Goal: Task Accomplishment & Management: Complete application form

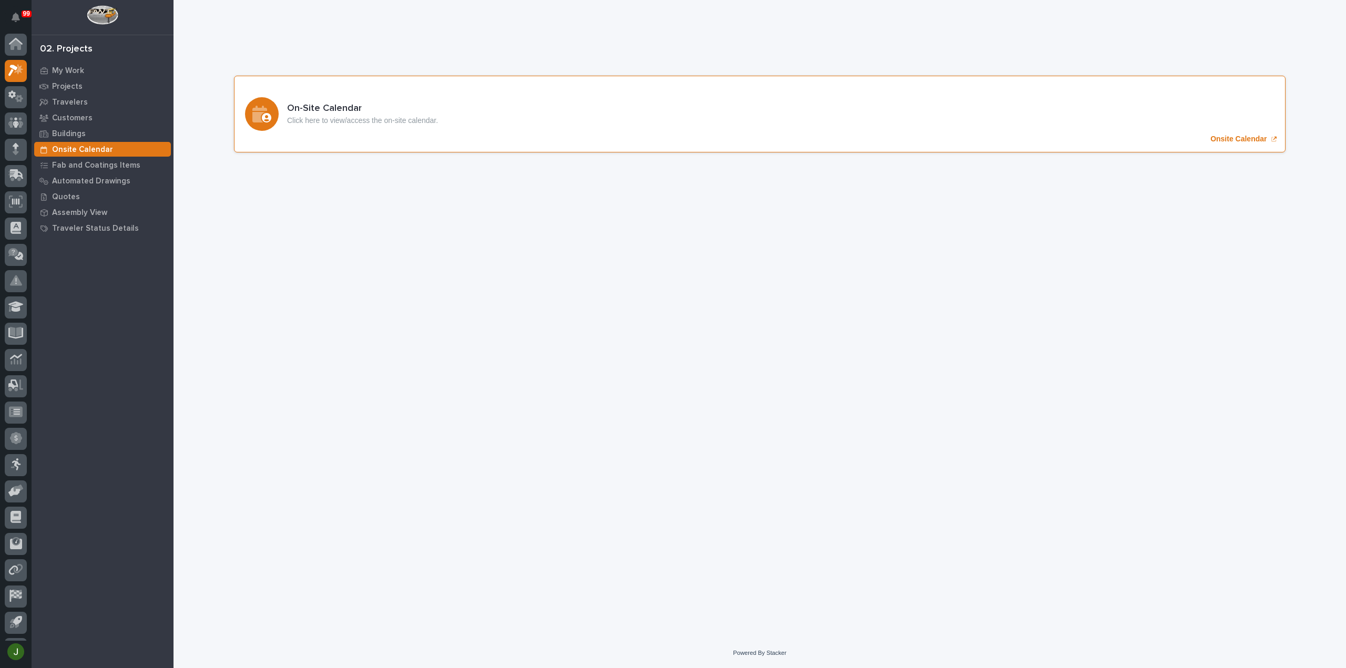
scroll to position [23, 0]
click at [15, 44] on icon at bounding box center [12, 48] width 9 height 12
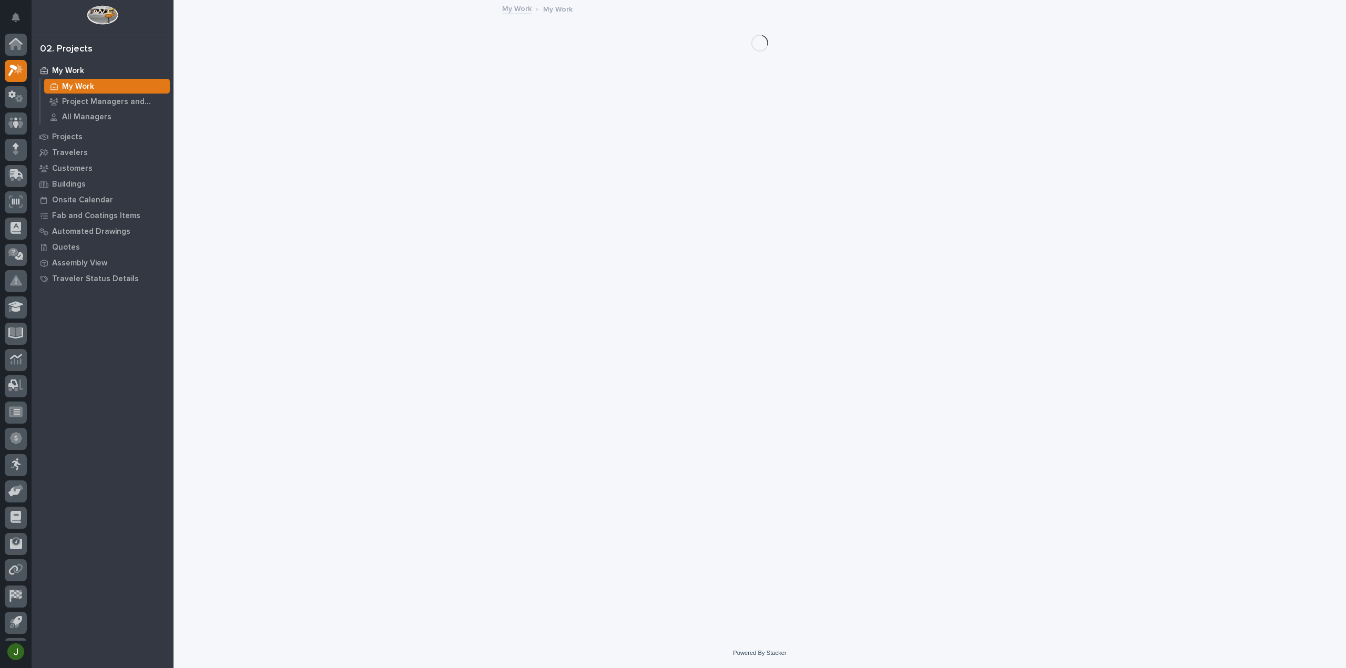
scroll to position [23, 0]
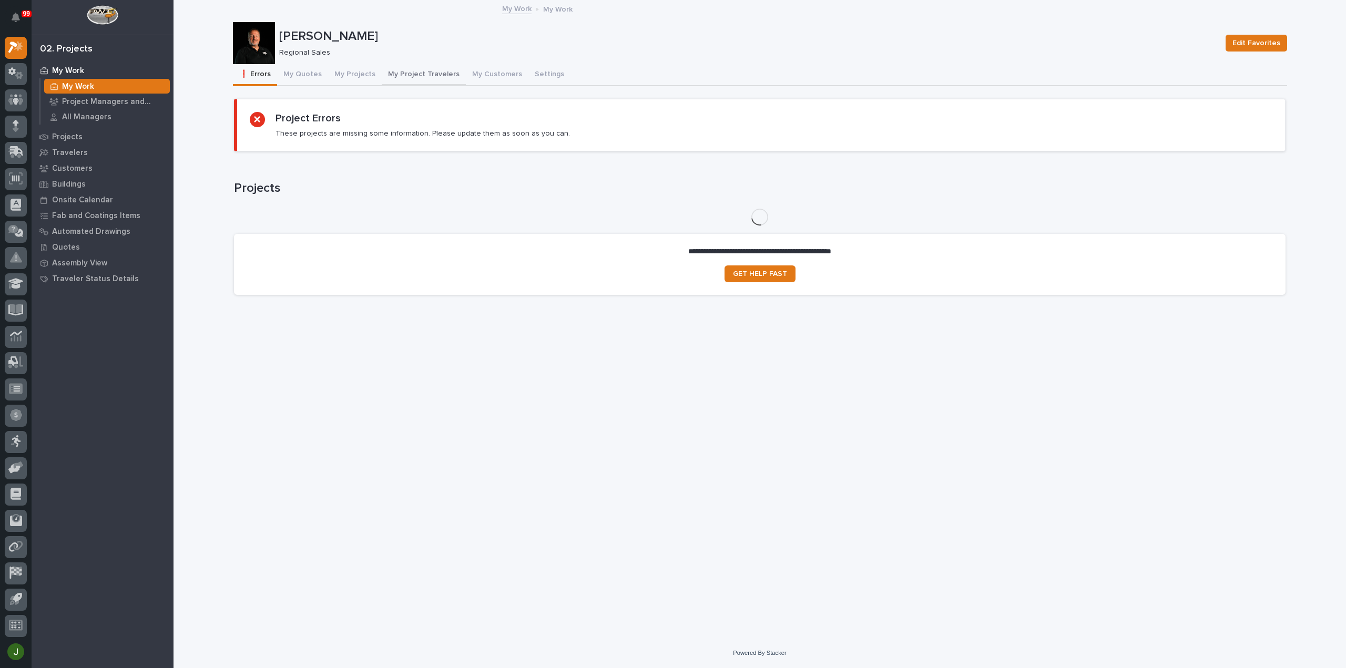
click at [390, 70] on button "My Project Travelers" at bounding box center [424, 75] width 84 height 22
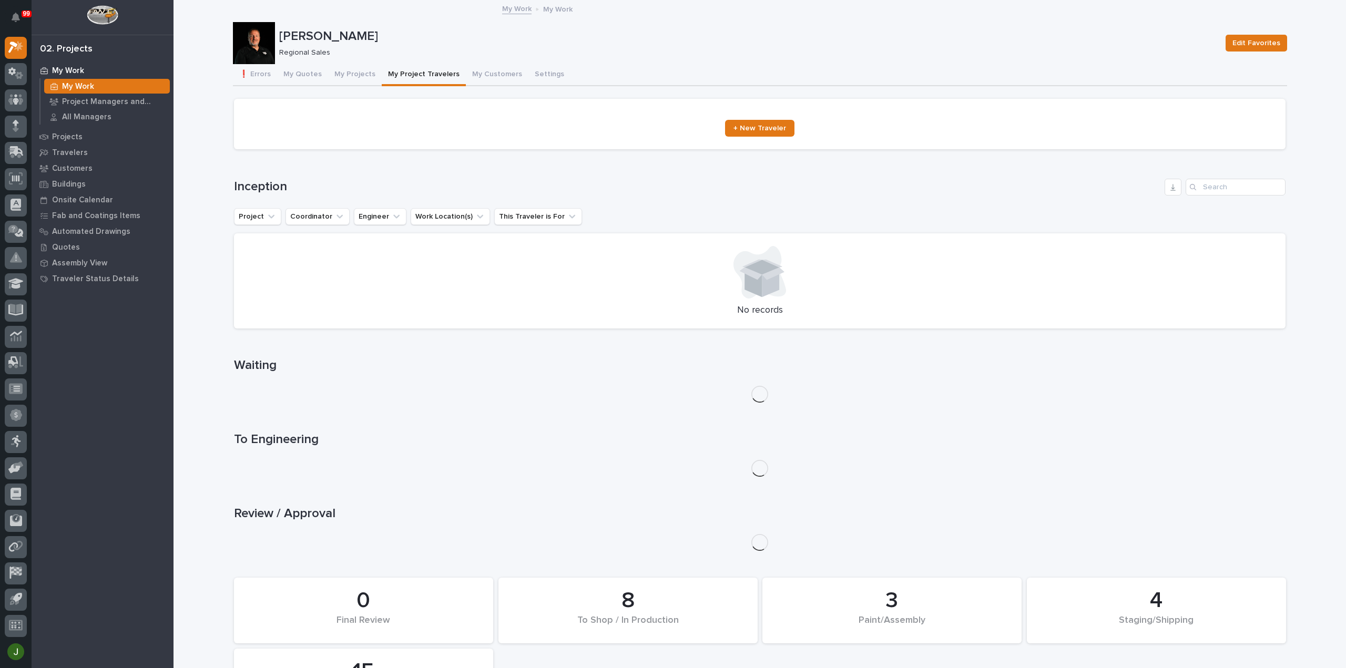
click at [763, 128] on span "+ New Traveler" at bounding box center [759, 128] width 53 height 7
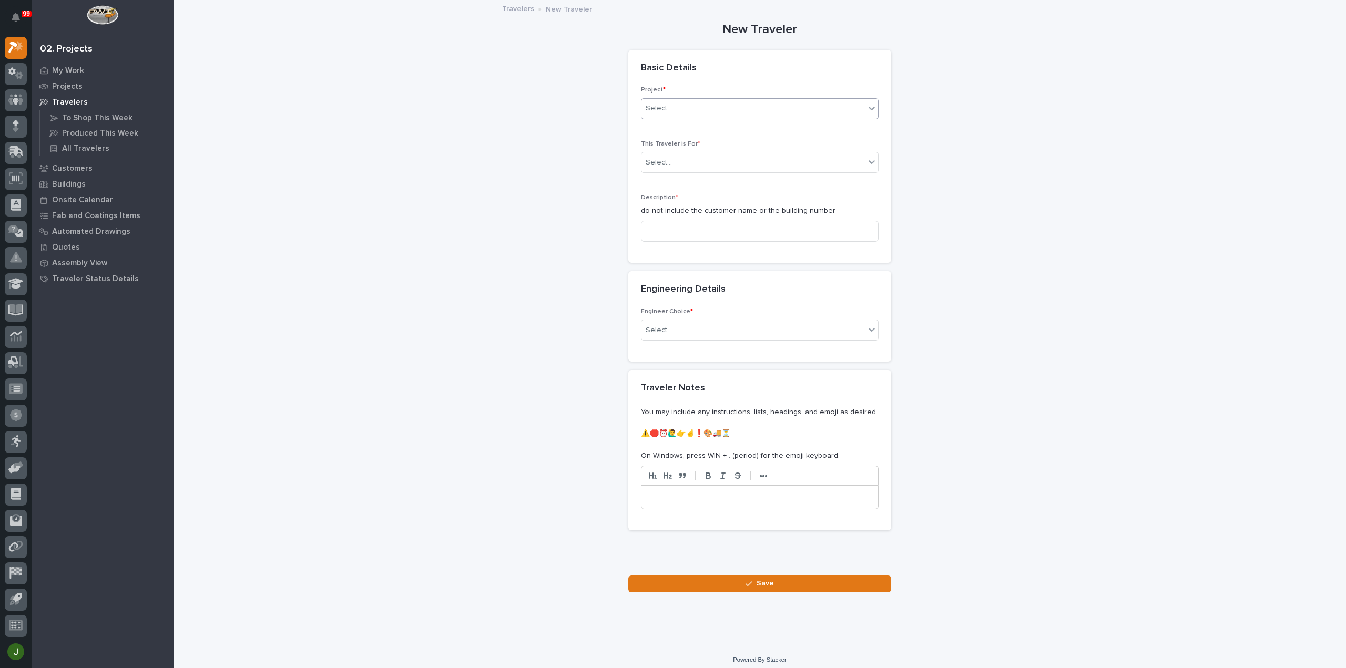
click at [660, 107] on div "Select..." at bounding box center [659, 108] width 26 height 11
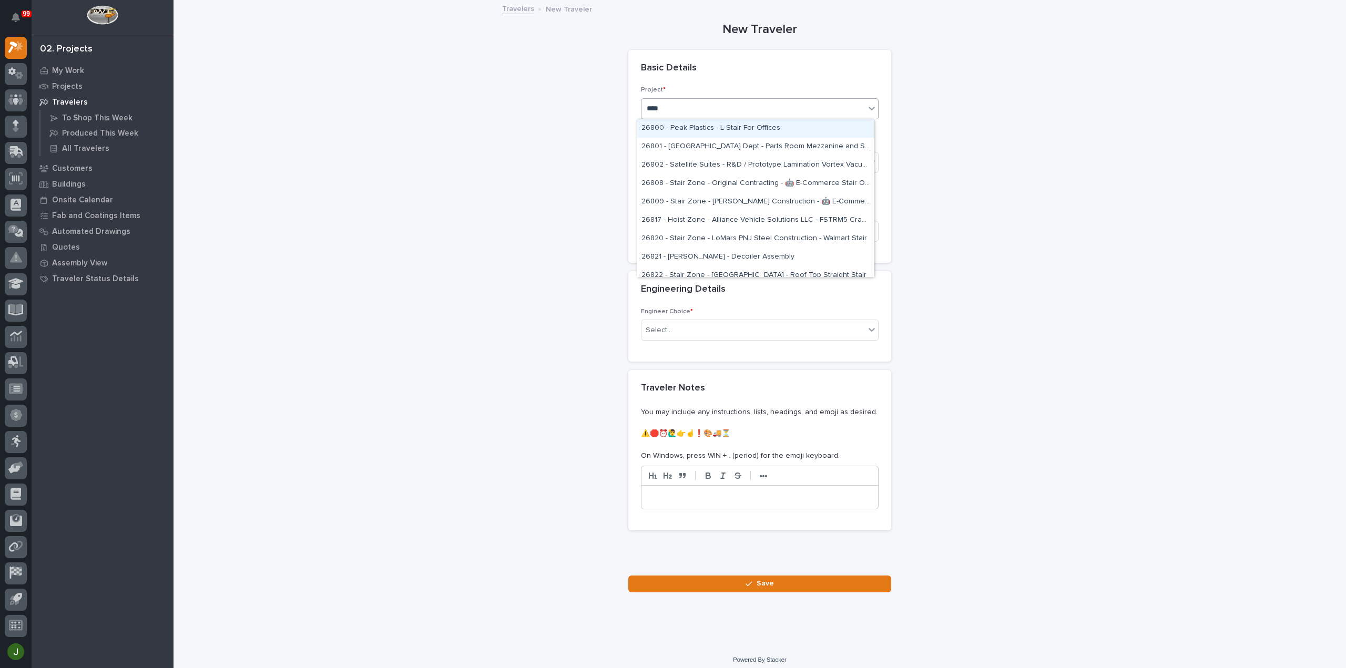
type input "*****"
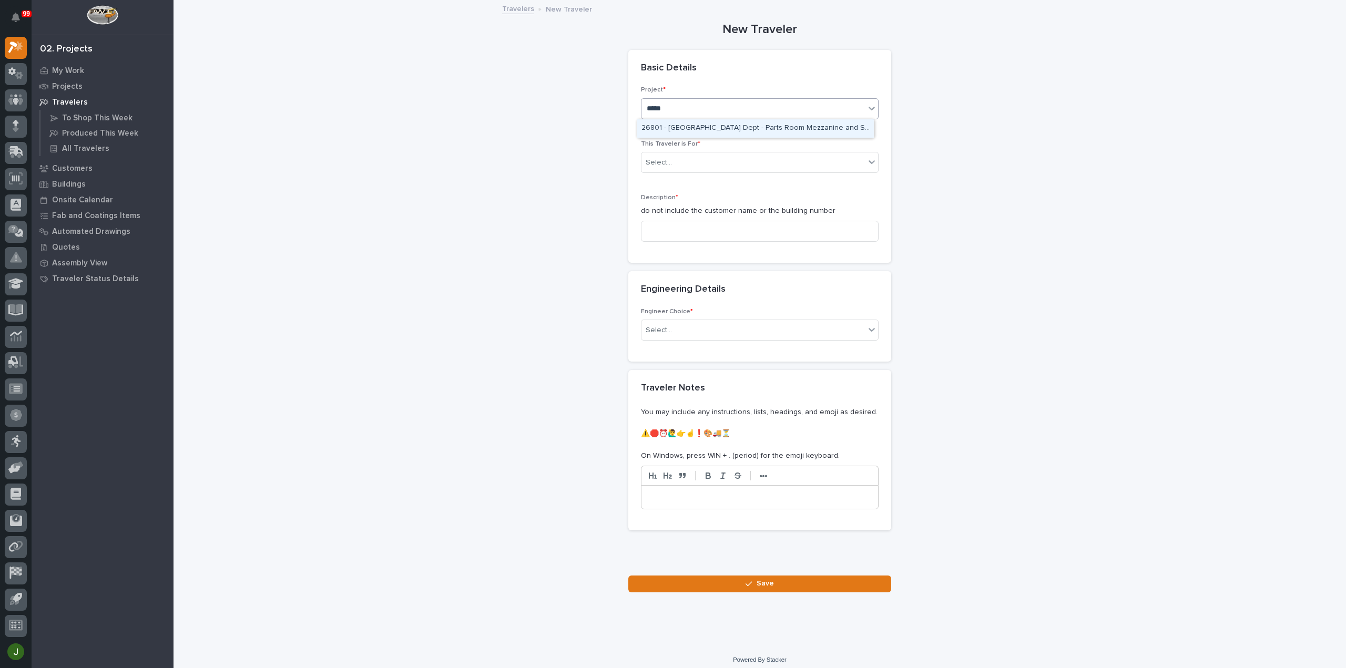
click at [671, 122] on div "26801 - [GEOGRAPHIC_DATA] Dept - Parts Room Mezzanine and Stairs with Gate" at bounding box center [755, 128] width 237 height 18
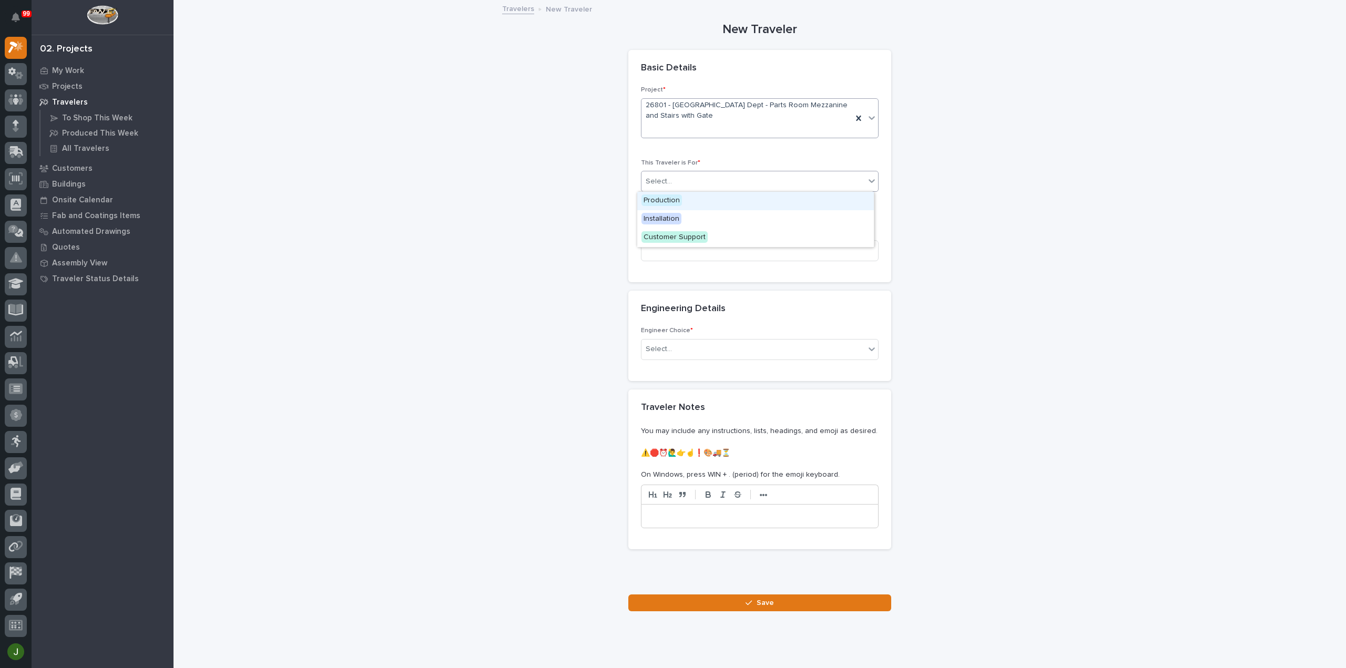
click at [658, 182] on div "Select..." at bounding box center [659, 181] width 26 height 11
click at [675, 199] on span "Production" at bounding box center [661, 201] width 40 height 12
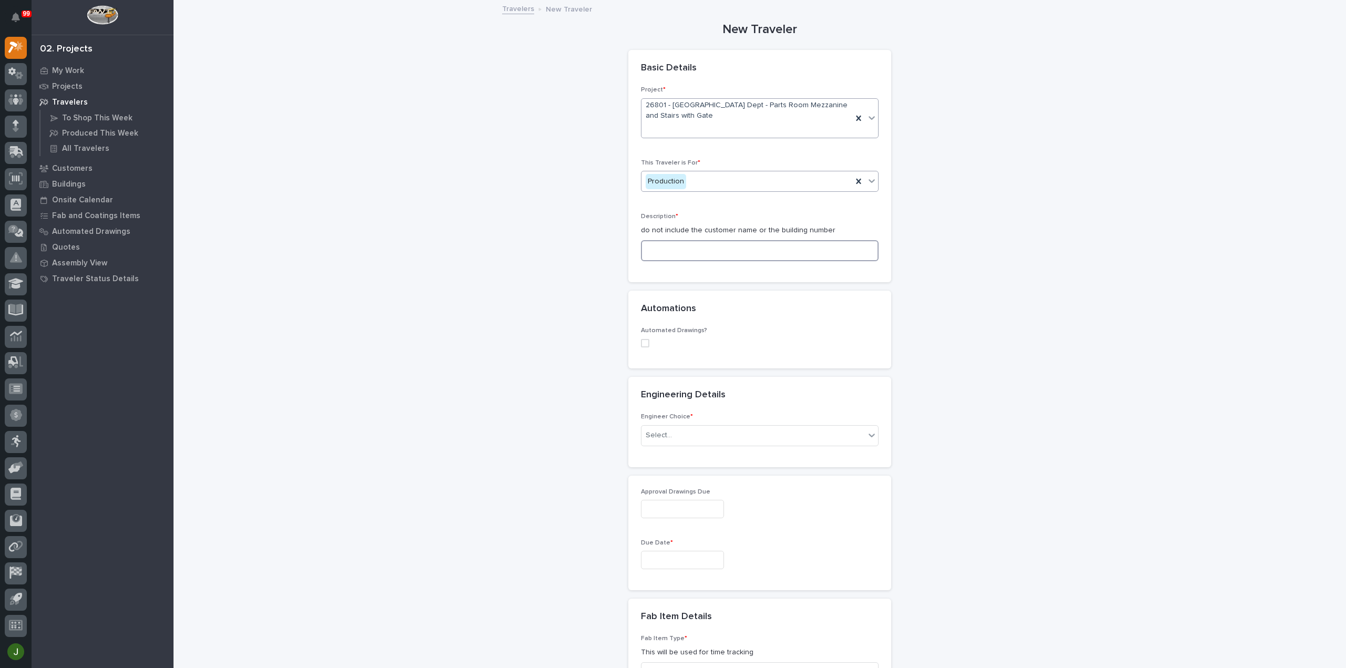
click at [659, 247] on input at bounding box center [760, 250] width 238 height 21
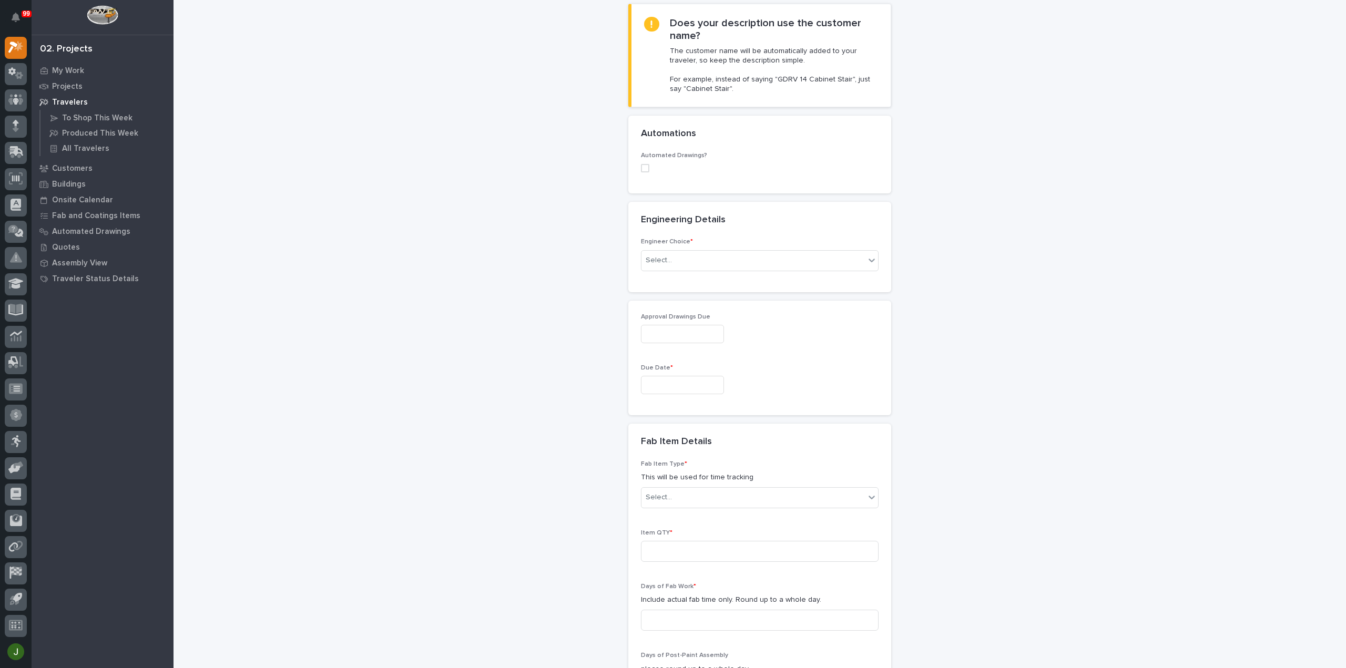
scroll to position [315, 0]
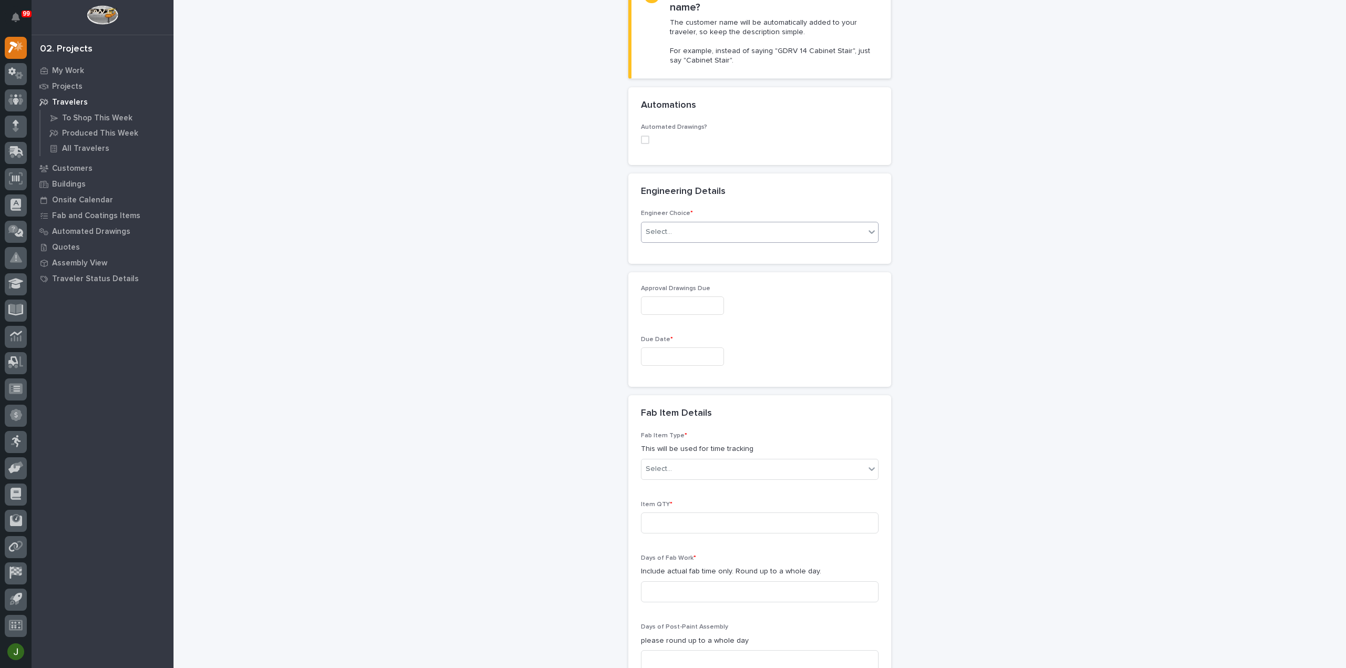
type input "Rolling Gate"
click at [670, 232] on div "Select..." at bounding box center [752, 231] width 223 height 17
click at [670, 267] on div "I want my coordinator to choose an engineer" at bounding box center [755, 269] width 237 height 18
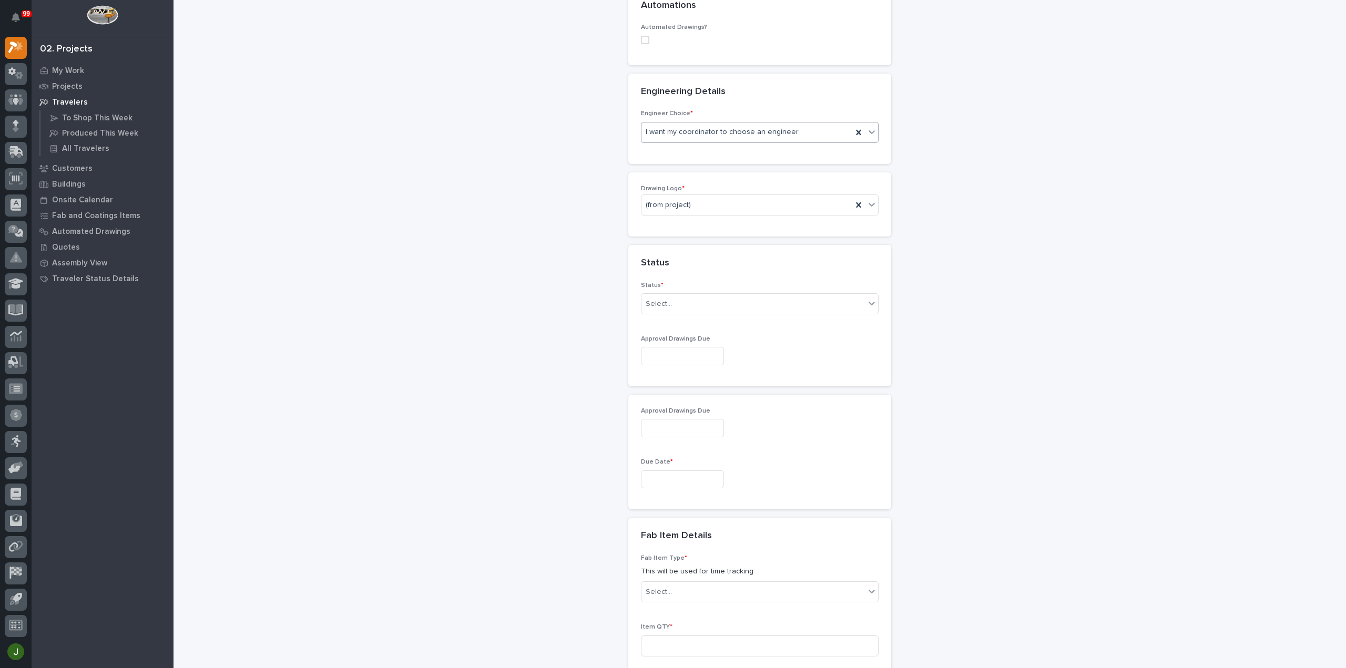
scroll to position [426, 0]
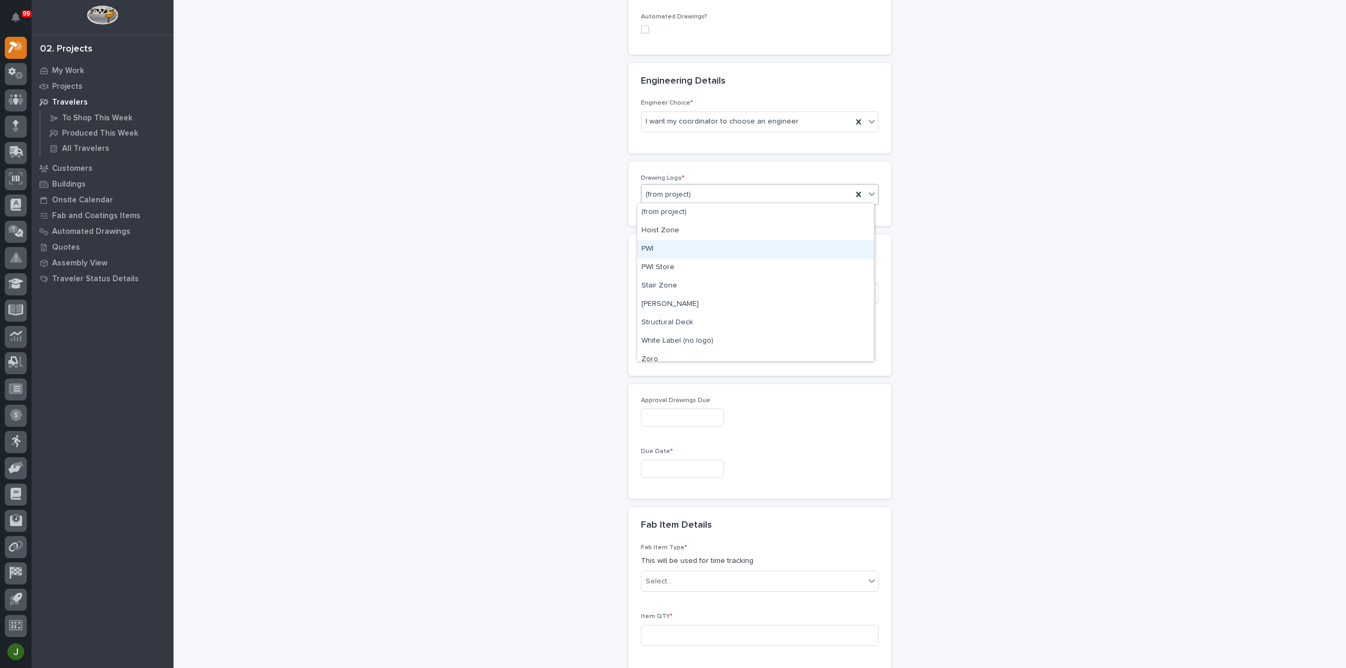
click at [655, 248] on div "PWI" at bounding box center [755, 249] width 237 height 18
click at [661, 291] on div "Select..." at bounding box center [659, 293] width 26 height 11
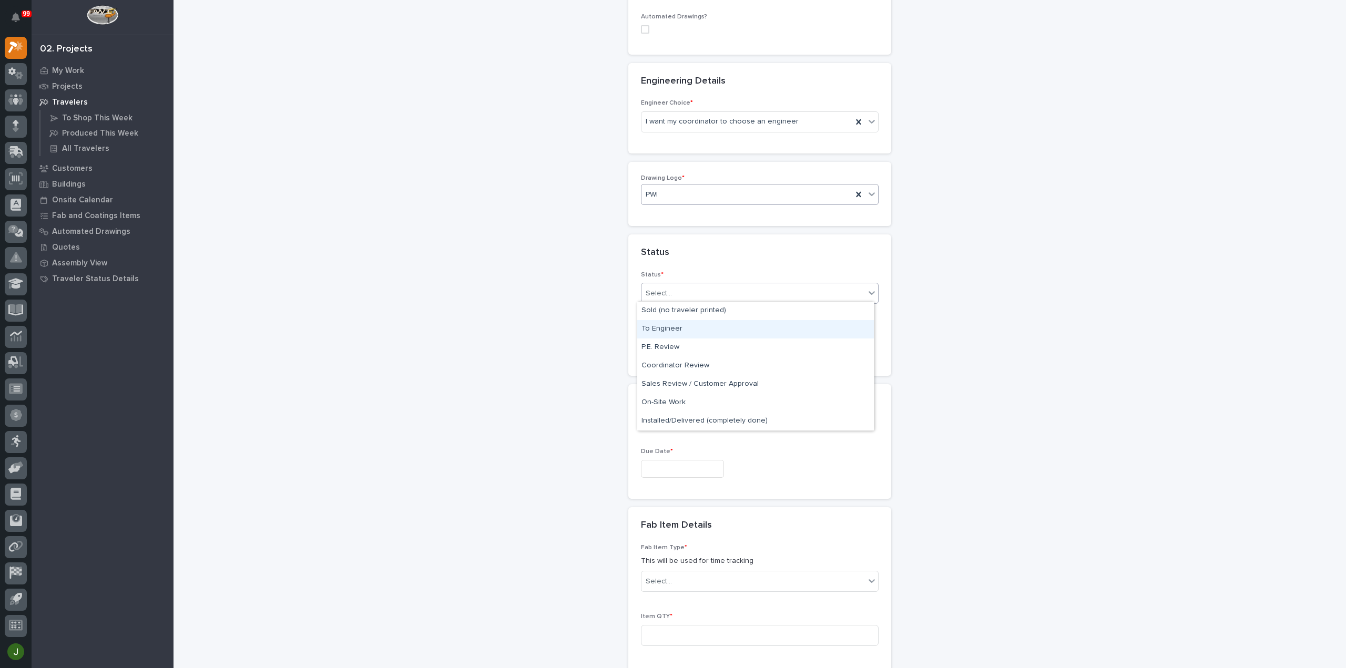
click at [678, 331] on div "To Engineer" at bounding box center [755, 329] width 237 height 18
click at [662, 342] on input "text" at bounding box center [682, 345] width 83 height 18
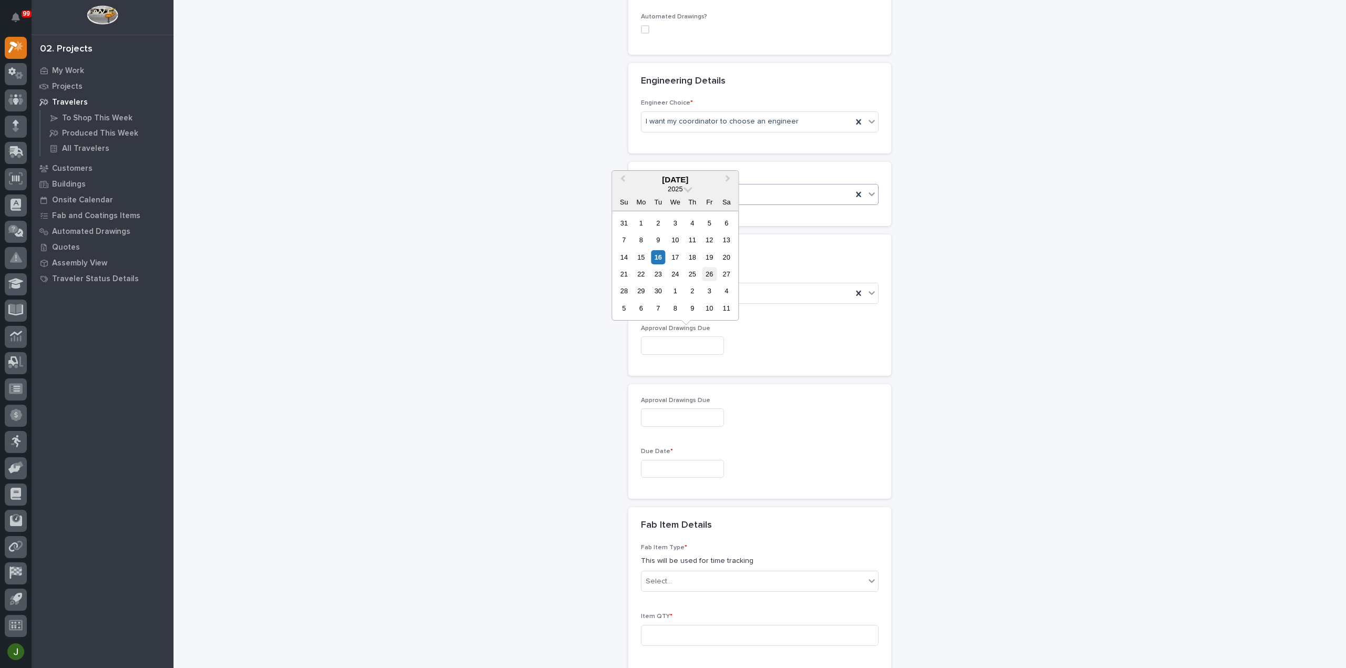
click at [708, 277] on div "26" at bounding box center [709, 274] width 14 height 14
type input "**********"
click at [661, 464] on input "text" at bounding box center [682, 469] width 83 height 18
click at [70, 70] on p "My Work" at bounding box center [68, 70] width 32 height 9
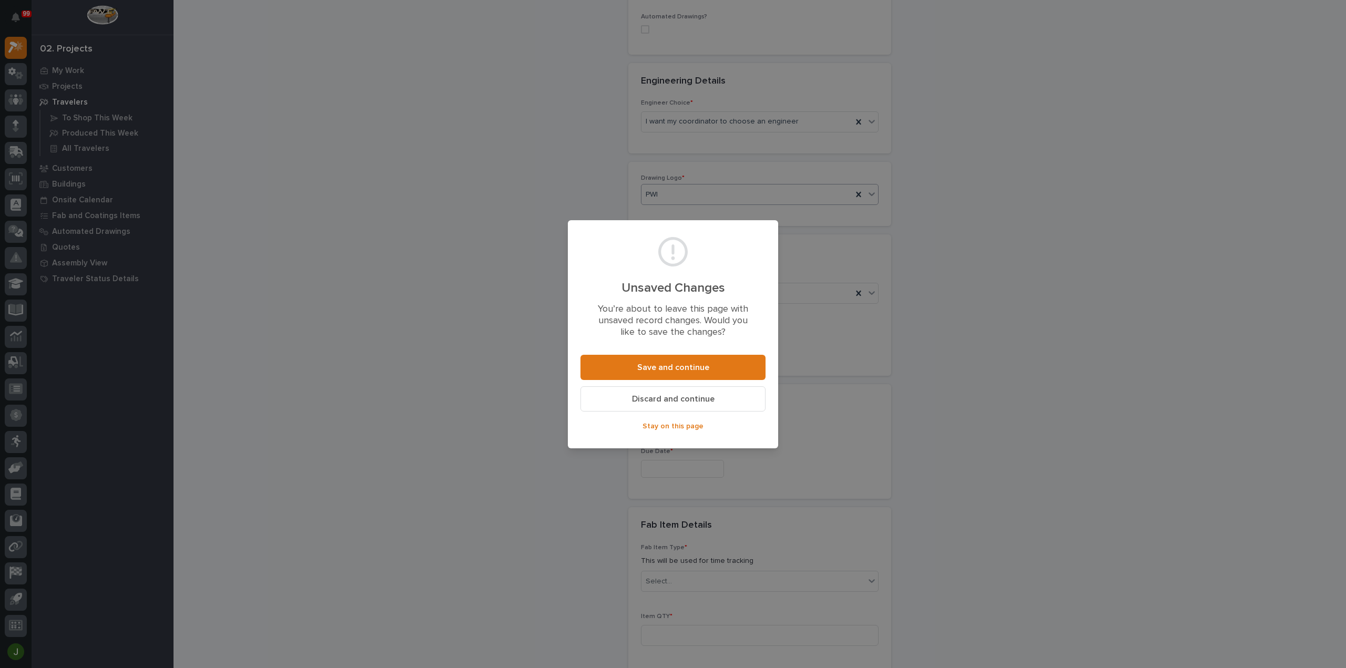
click at [673, 397] on span "Discard and continue" at bounding box center [673, 399] width 83 height 11
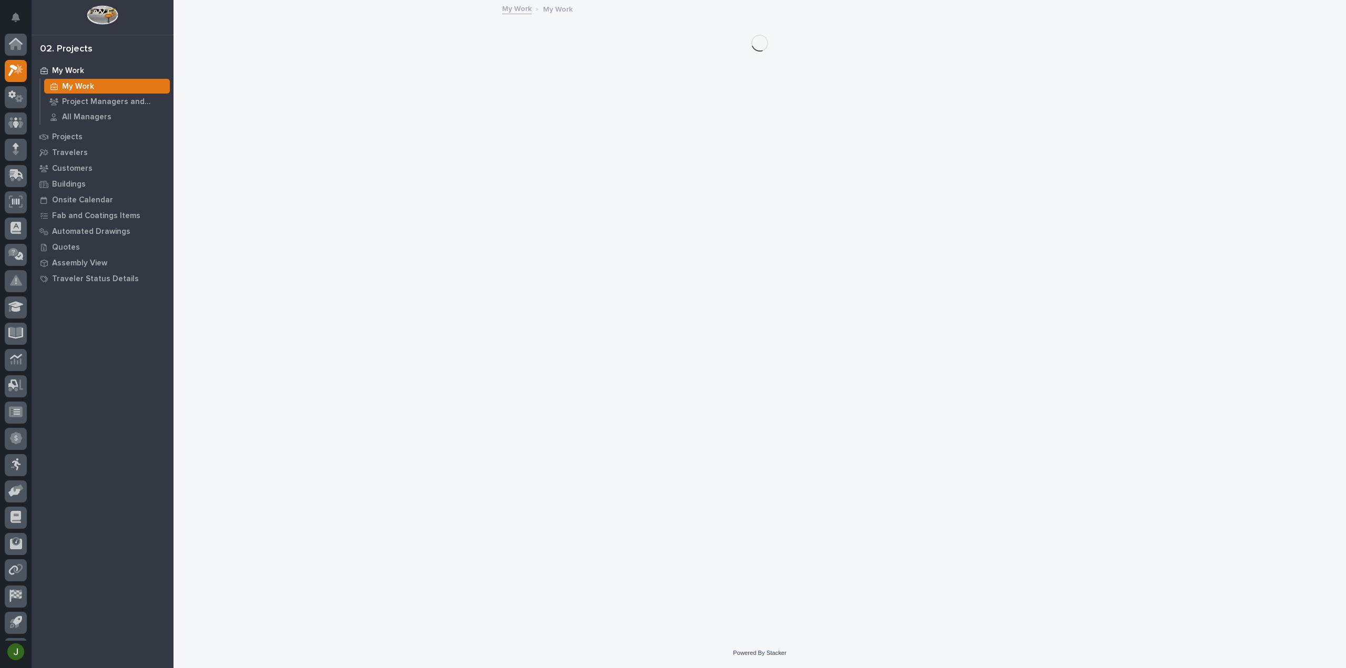
scroll to position [23, 0]
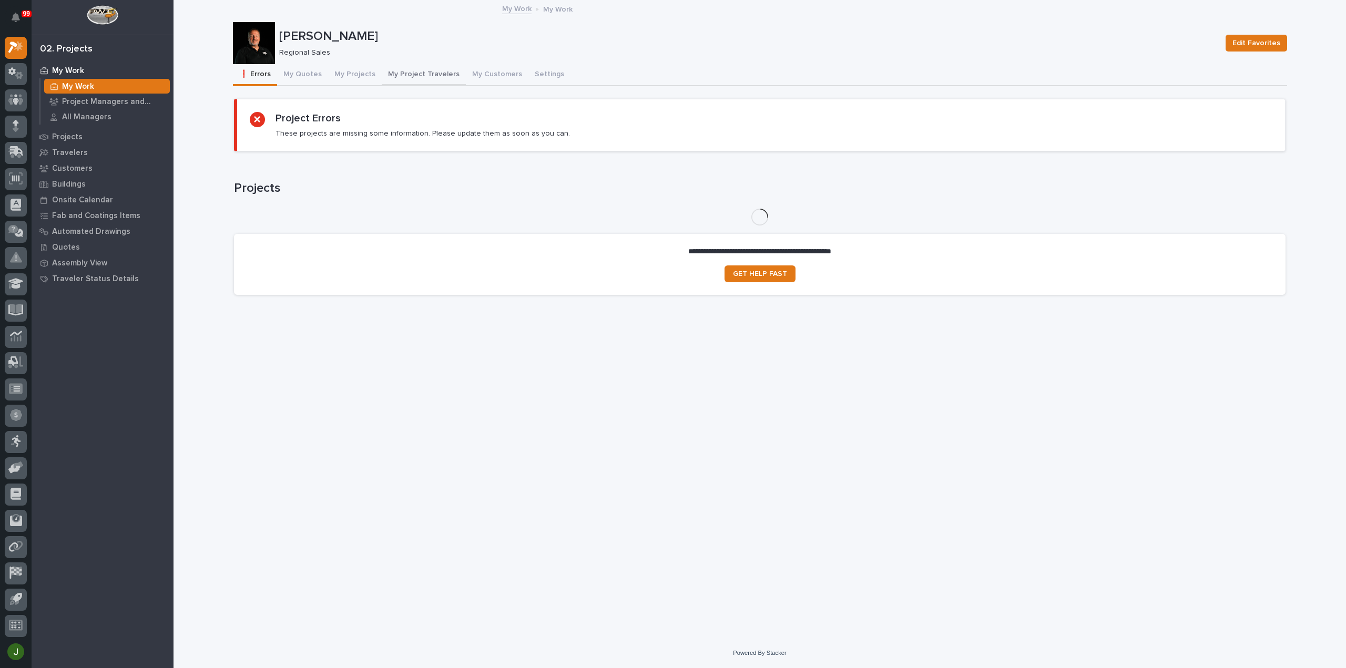
click at [429, 74] on button "My Project Travelers" at bounding box center [424, 75] width 84 height 22
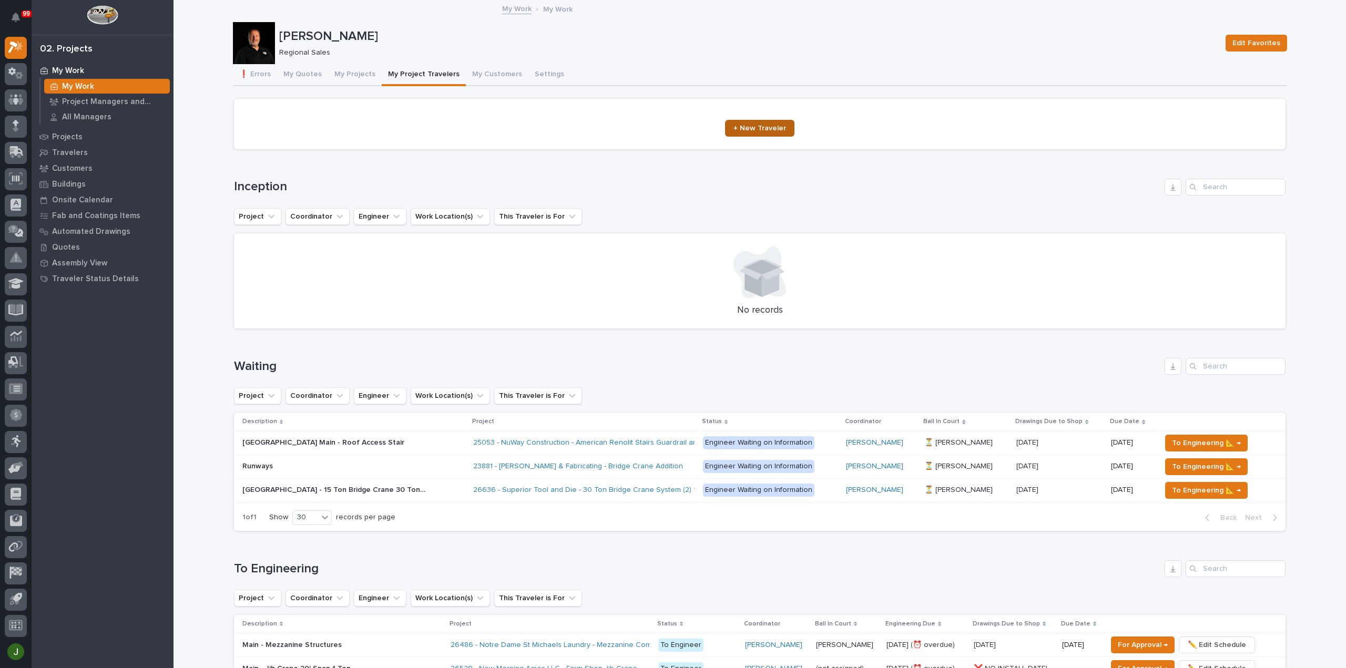
click at [760, 127] on span "+ New Traveler" at bounding box center [759, 128] width 53 height 7
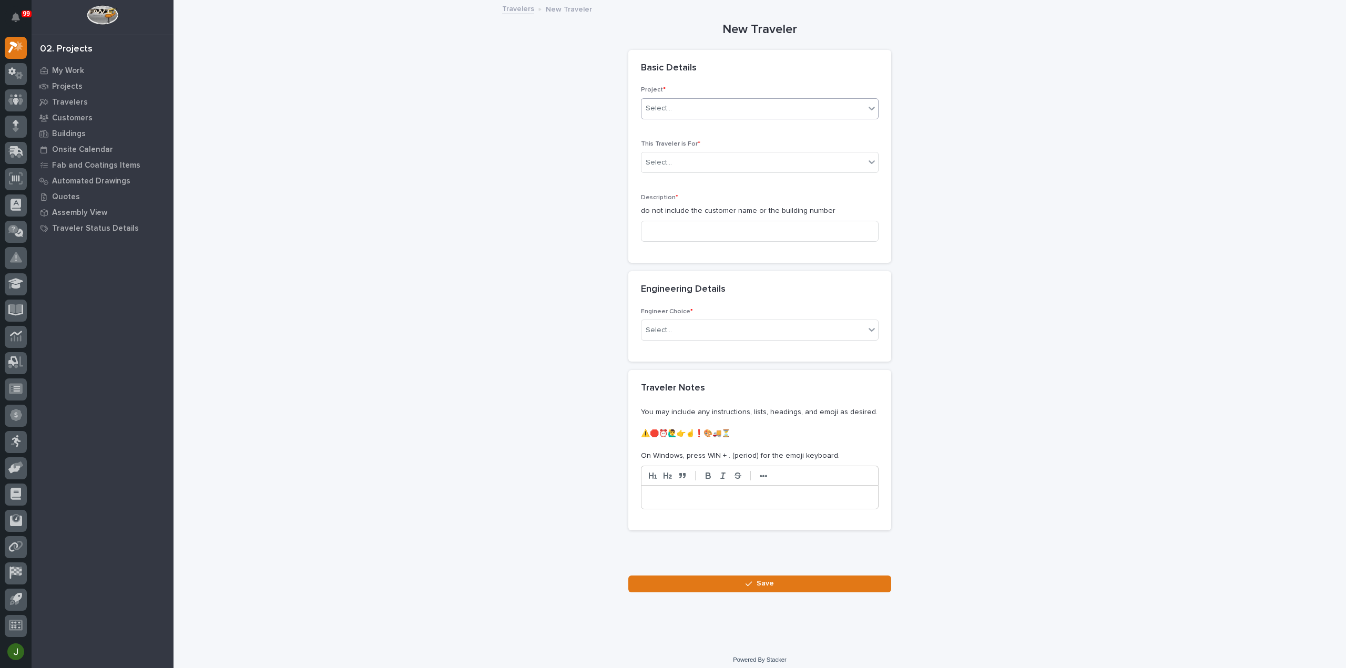
click at [686, 108] on div "Select..." at bounding box center [752, 108] width 223 height 17
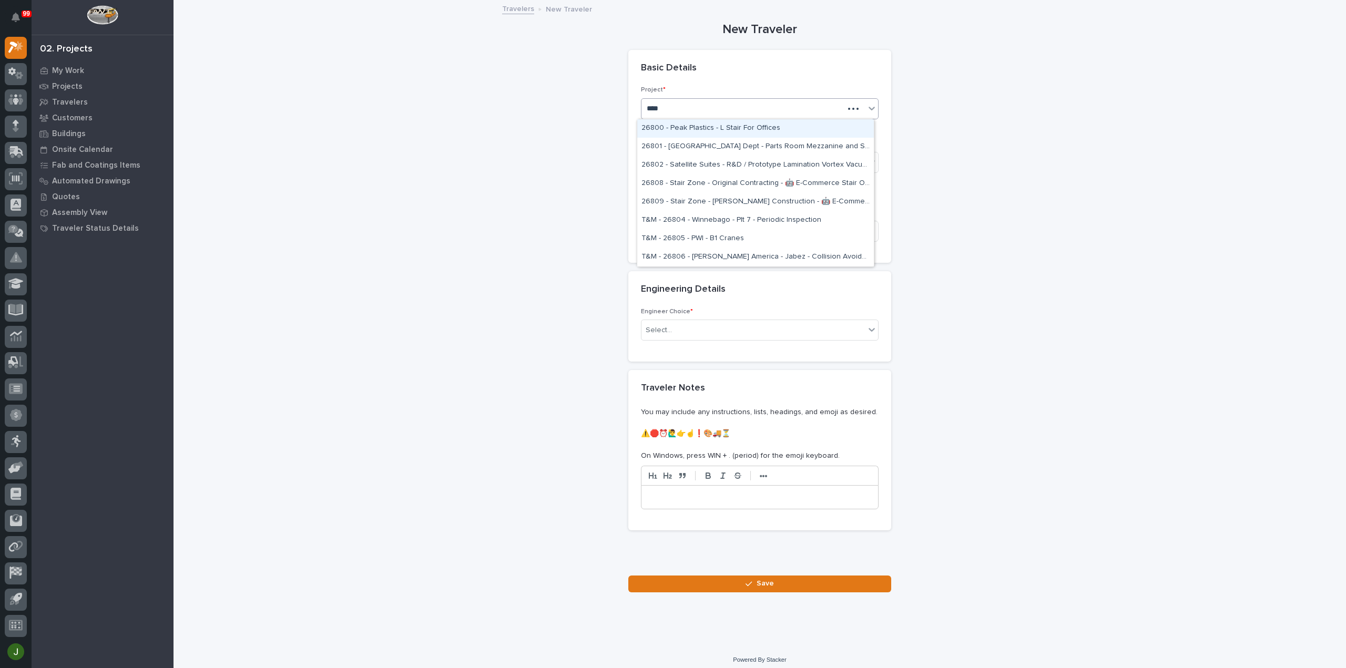
type input "*****"
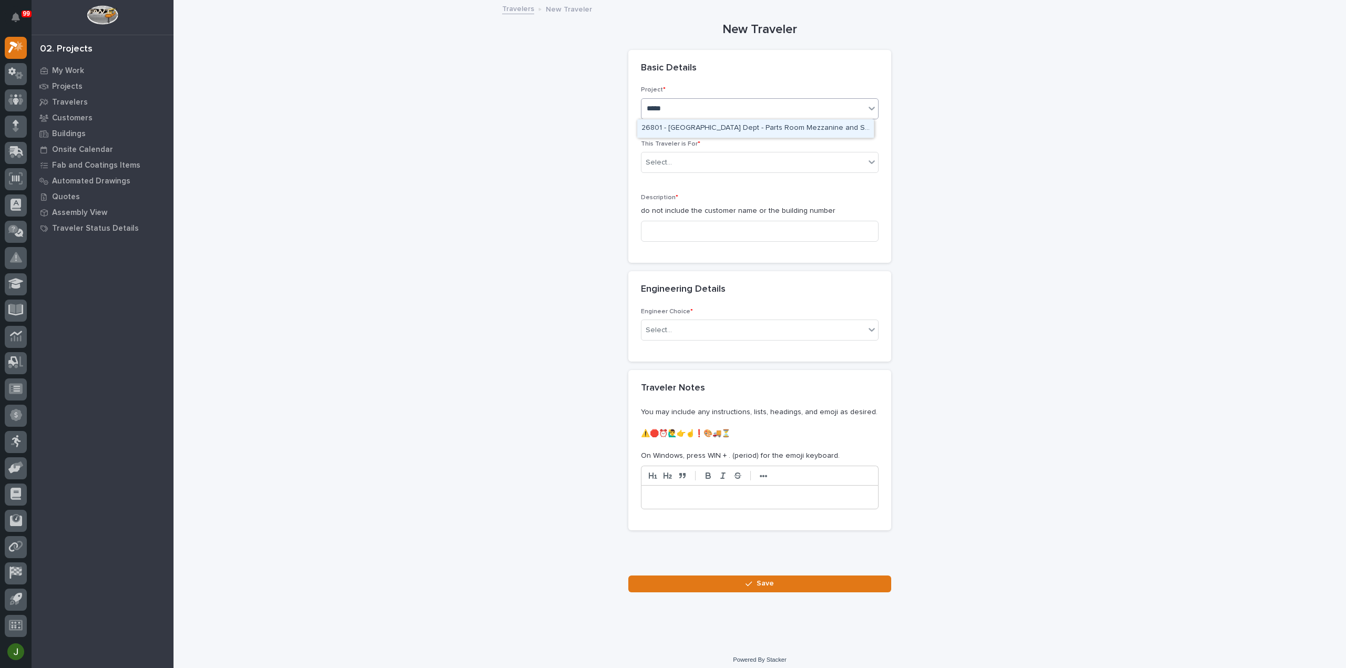
click at [685, 127] on div "26801 - [GEOGRAPHIC_DATA] Dept - Parts Room Mezzanine and Stairs with Gate" at bounding box center [755, 128] width 237 height 18
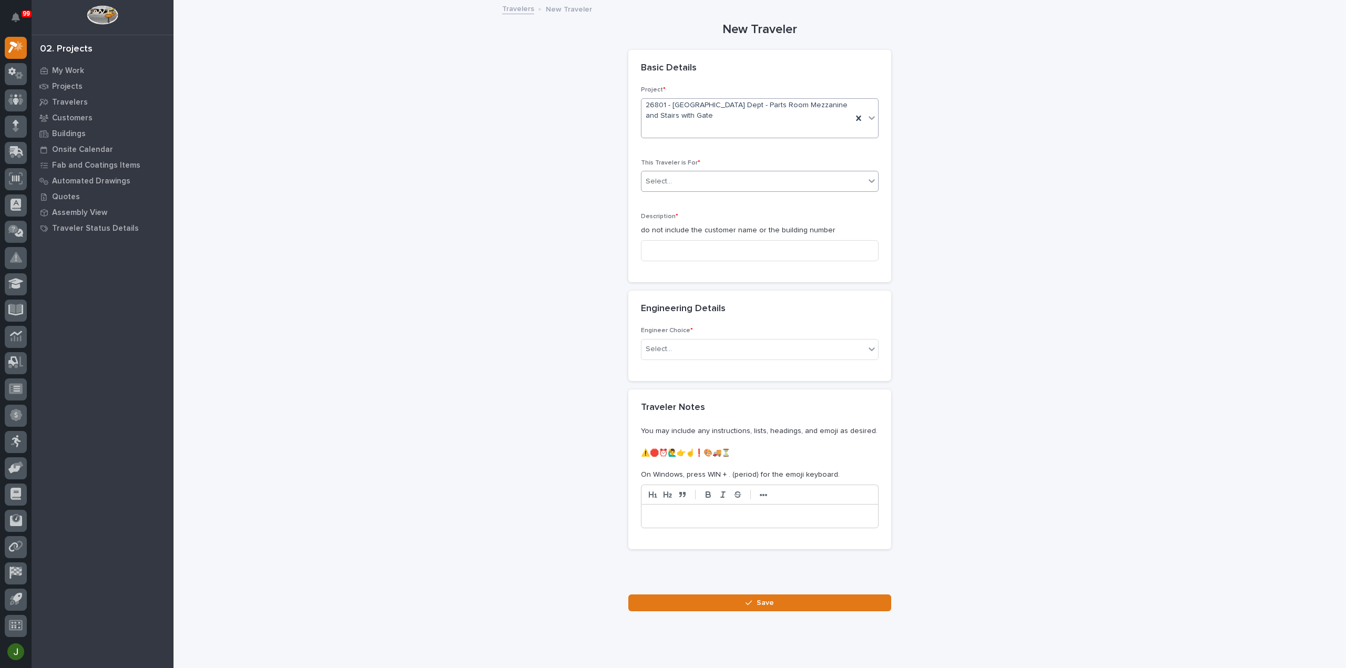
click at [663, 185] on div "Select..." at bounding box center [659, 181] width 26 height 11
click at [665, 198] on span "Production" at bounding box center [661, 201] width 40 height 12
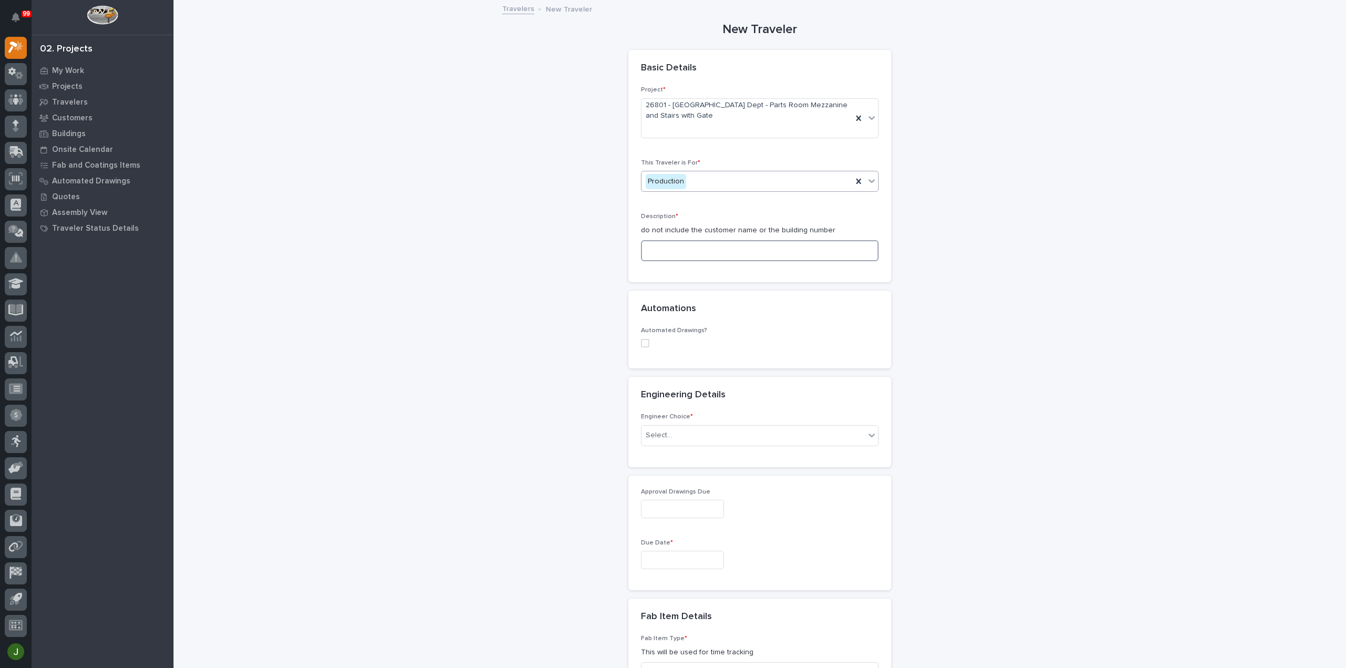
click at [658, 251] on input at bounding box center [760, 250] width 238 height 21
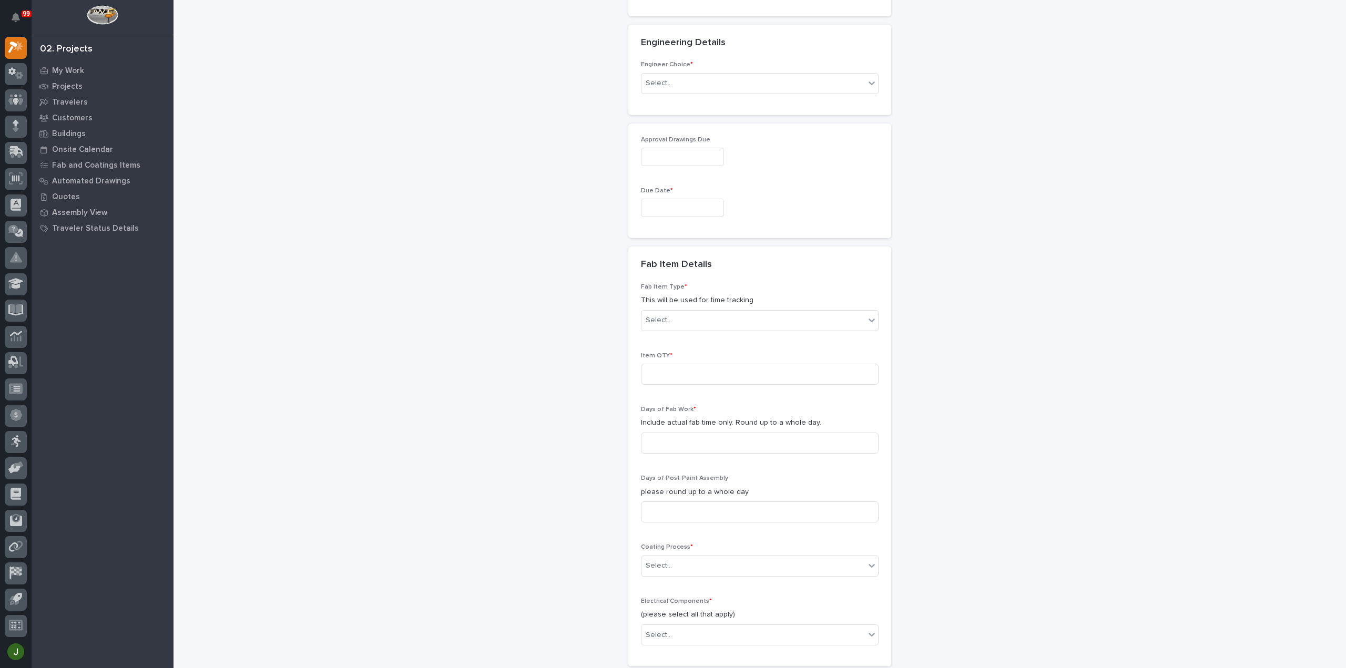
scroll to position [473, 0]
type input "Rolling Gate"
click at [673, 78] on div at bounding box center [673, 74] width 1 height 11
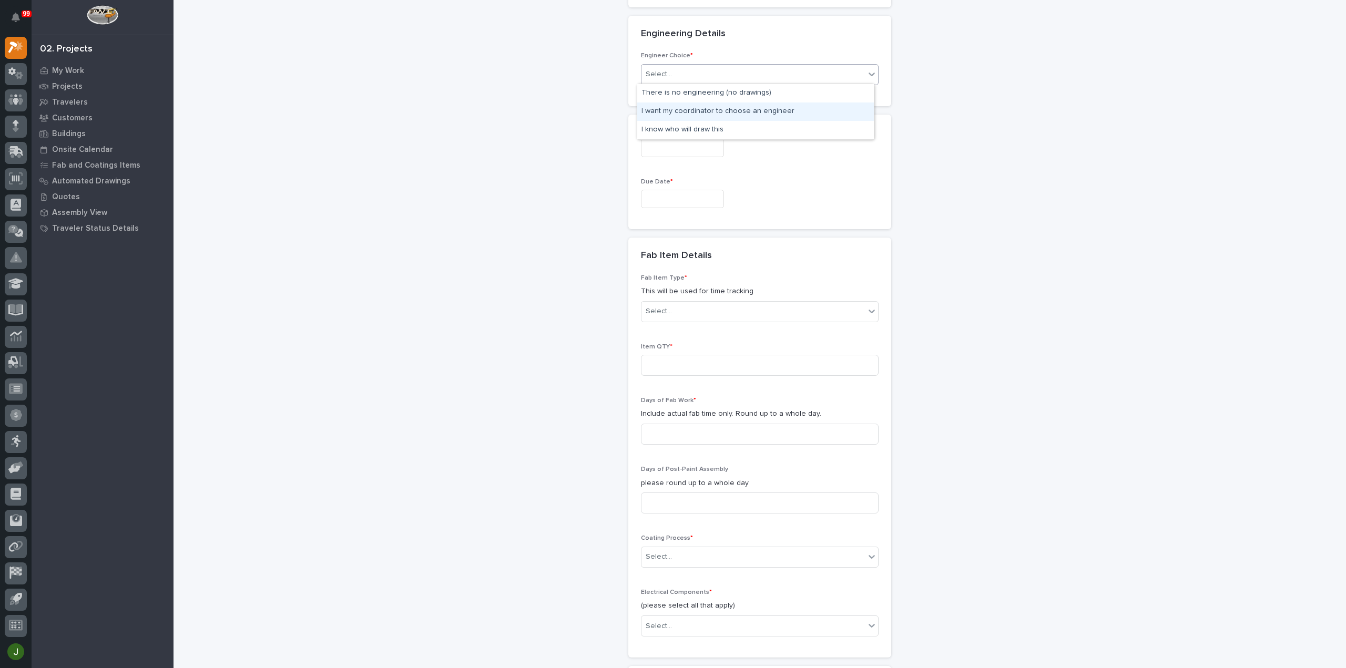
click at [670, 111] on div "I want my coordinator to choose an engineer" at bounding box center [755, 112] width 237 height 18
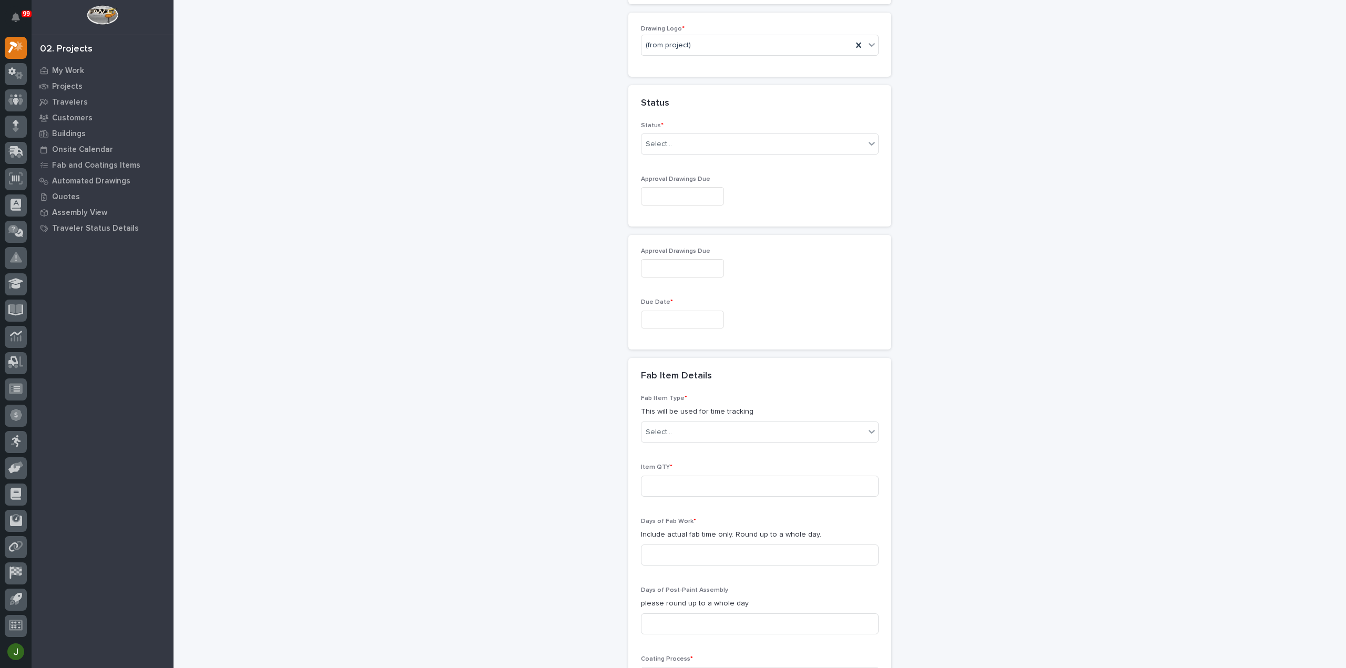
scroll to position [584, 0]
click at [656, 135] on div "Select..." at bounding box center [659, 135] width 26 height 11
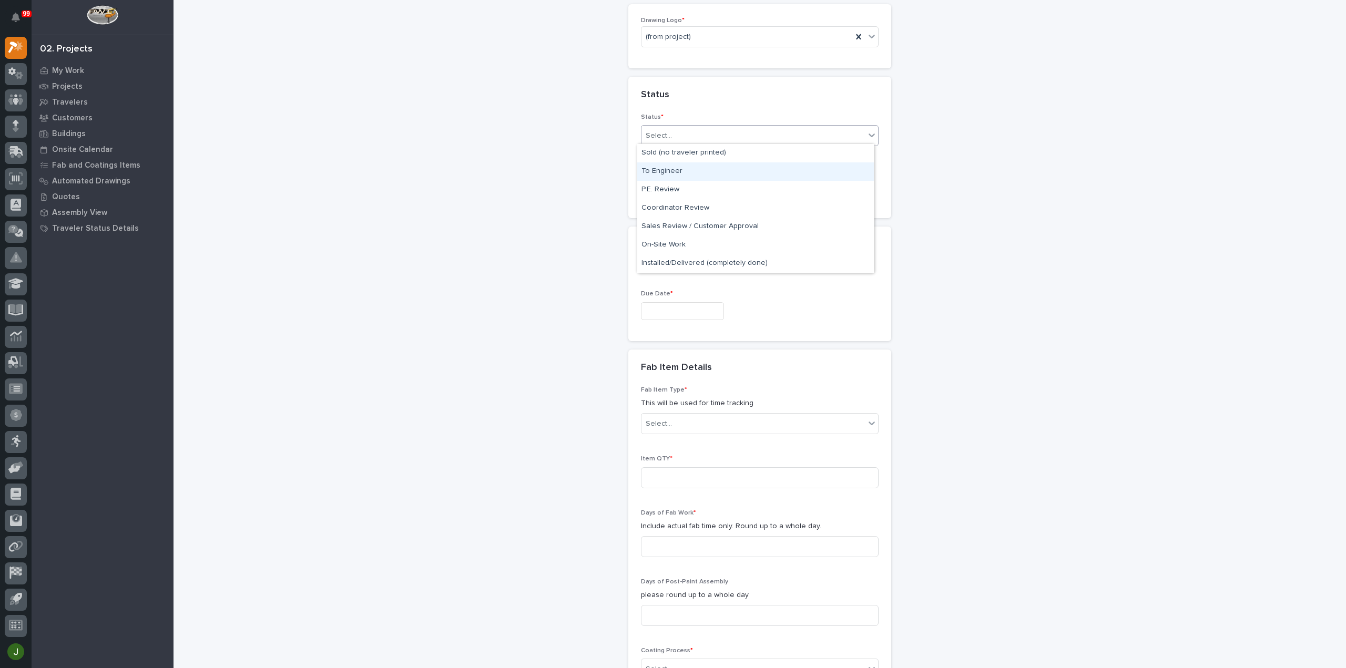
click at [660, 172] on div "To Engineer" at bounding box center [755, 171] width 237 height 18
click at [653, 186] on input "text" at bounding box center [682, 188] width 83 height 18
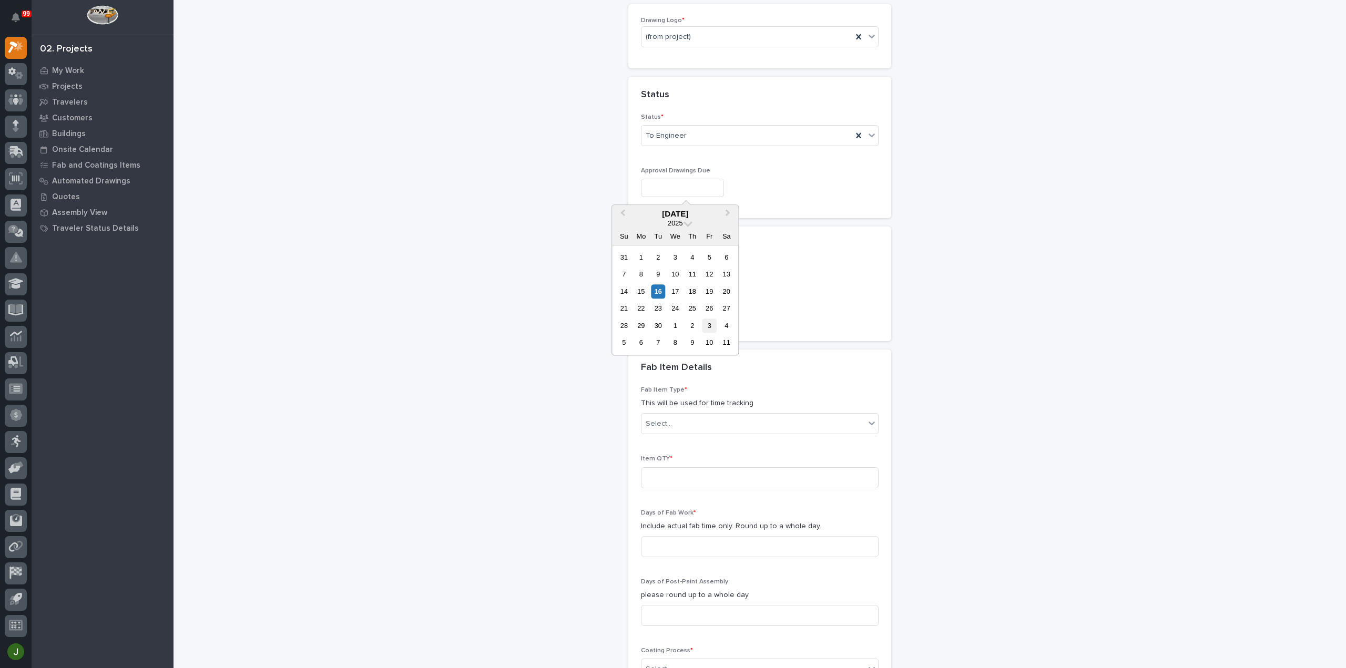
click at [708, 324] on div "3" at bounding box center [709, 326] width 14 height 14
type input "**********"
click at [653, 308] on input "text" at bounding box center [682, 311] width 83 height 18
click at [728, 145] on span "Next Month" at bounding box center [728, 145] width 0 height 14
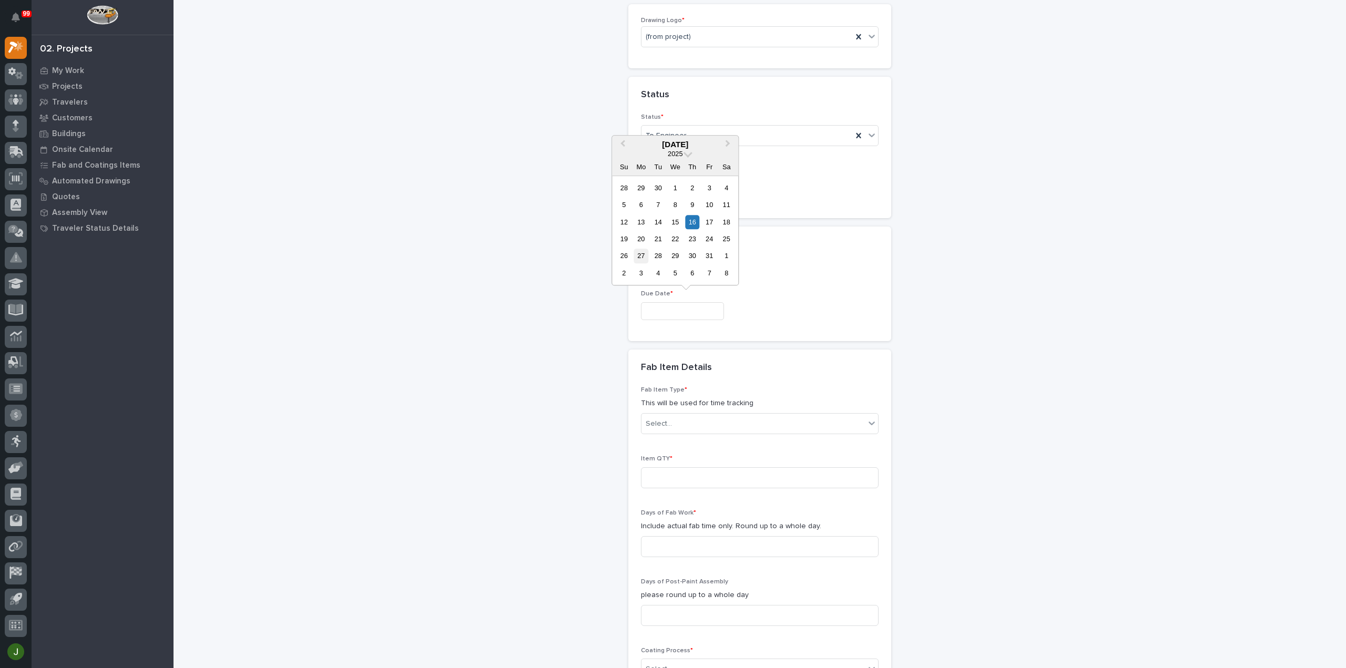
click at [641, 258] on div "27" at bounding box center [641, 256] width 14 height 14
type input "**********"
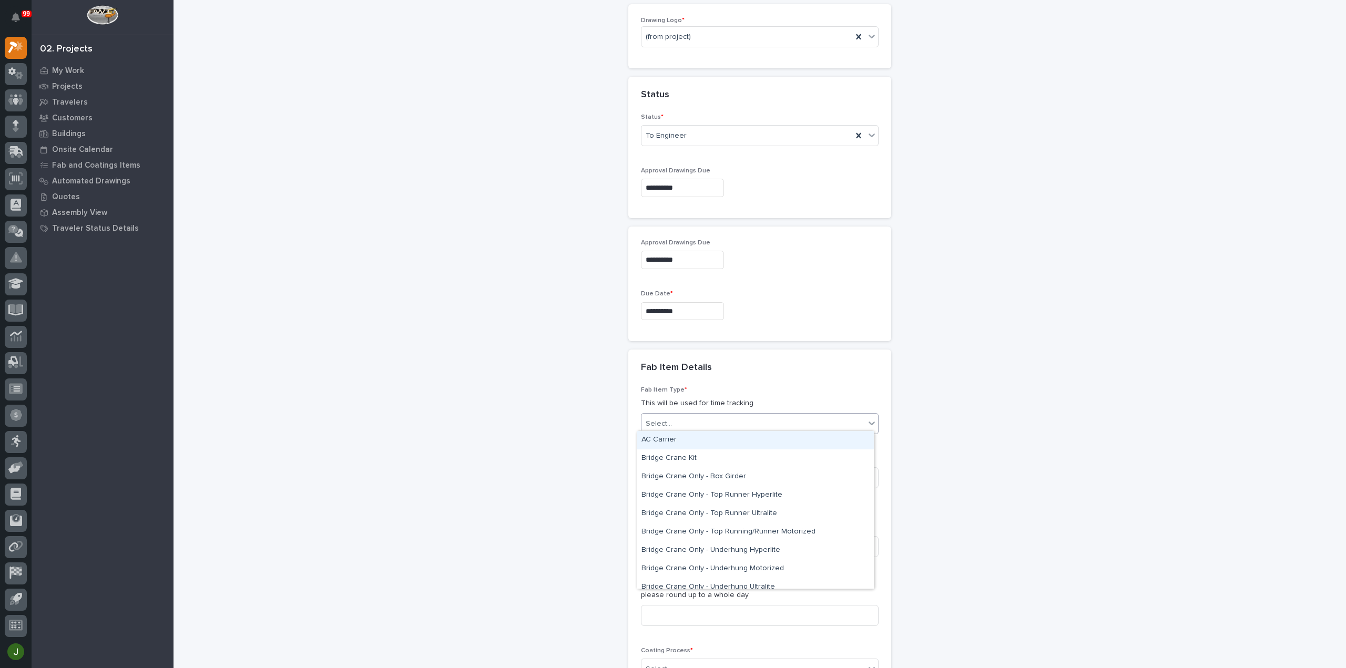
click at [673, 417] on div "Select..." at bounding box center [752, 423] width 223 height 17
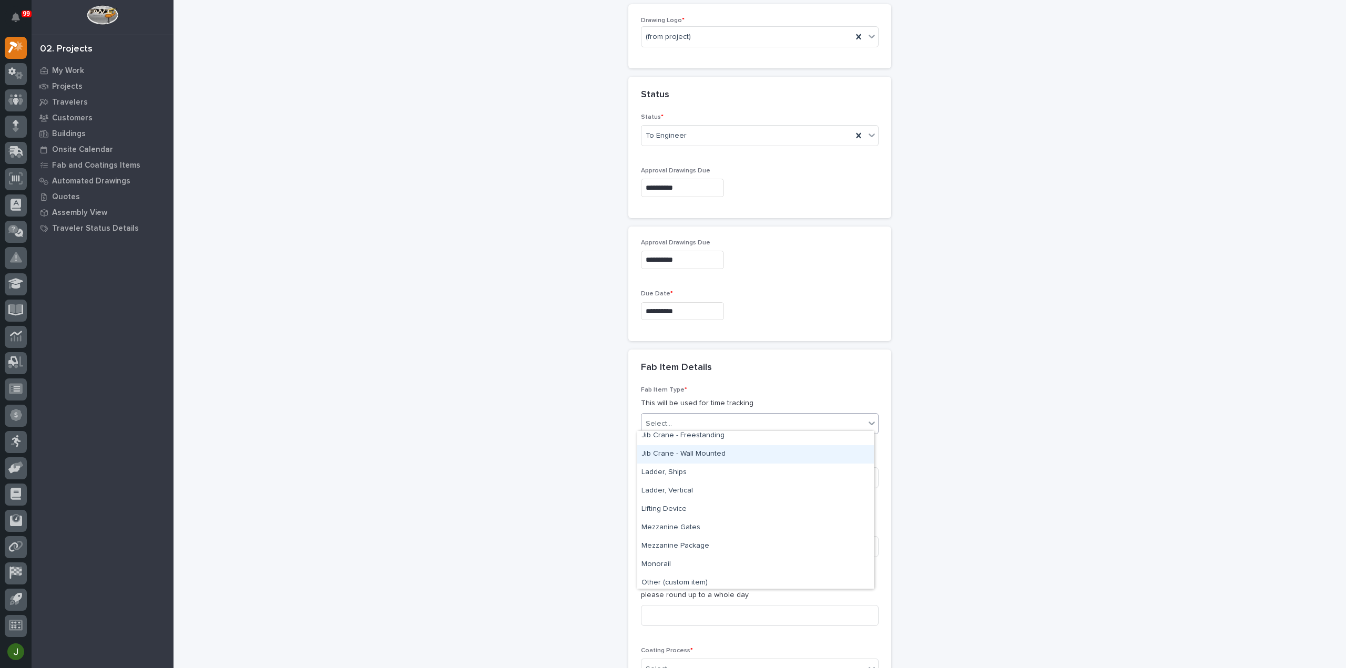
scroll to position [460, 0]
click at [681, 513] on div "Mezzanine Gates" at bounding box center [755, 514] width 237 height 18
click at [672, 474] on input at bounding box center [760, 477] width 238 height 21
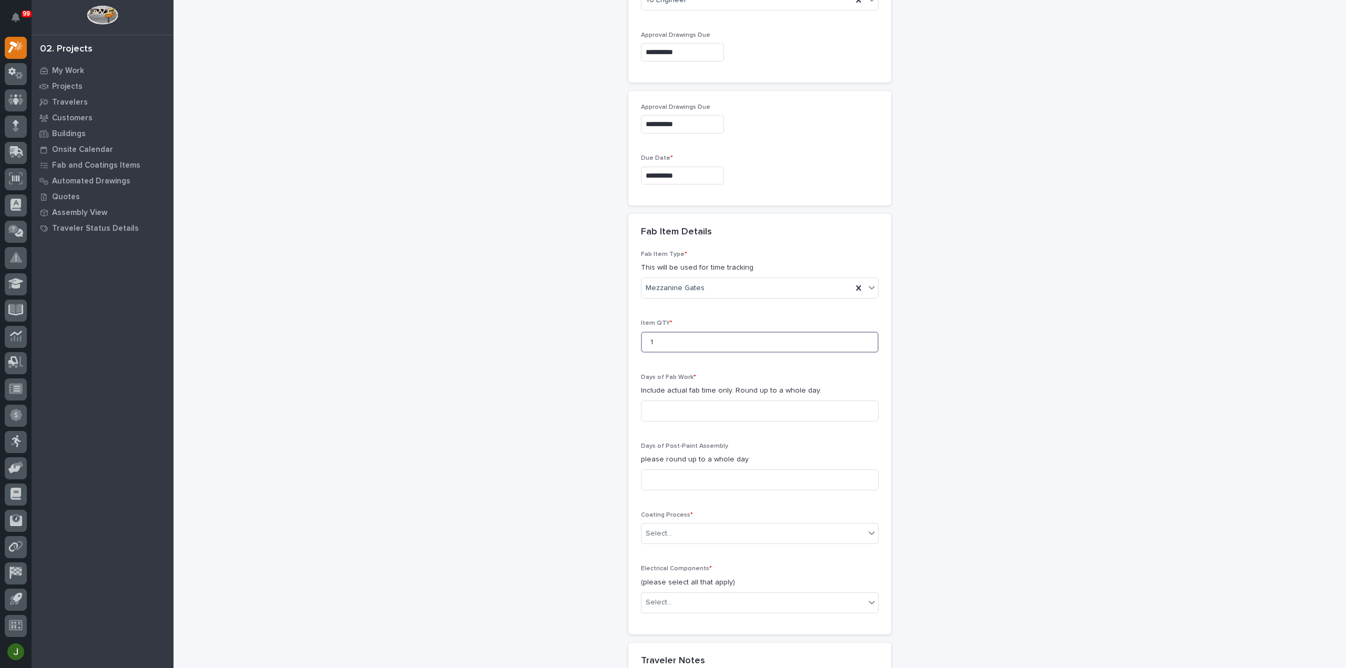
scroll to position [741, 0]
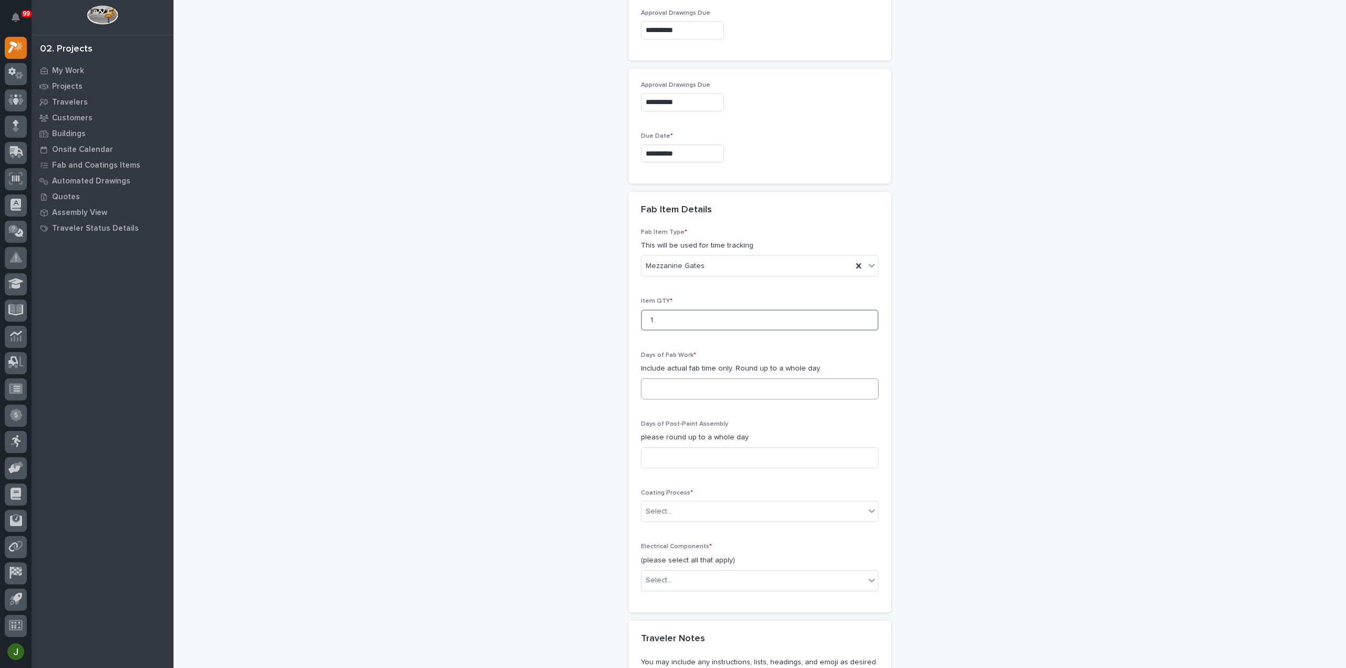
type input "1"
click at [677, 386] on input at bounding box center [760, 389] width 238 height 21
type input "2"
click at [657, 459] on input at bounding box center [760, 457] width 238 height 21
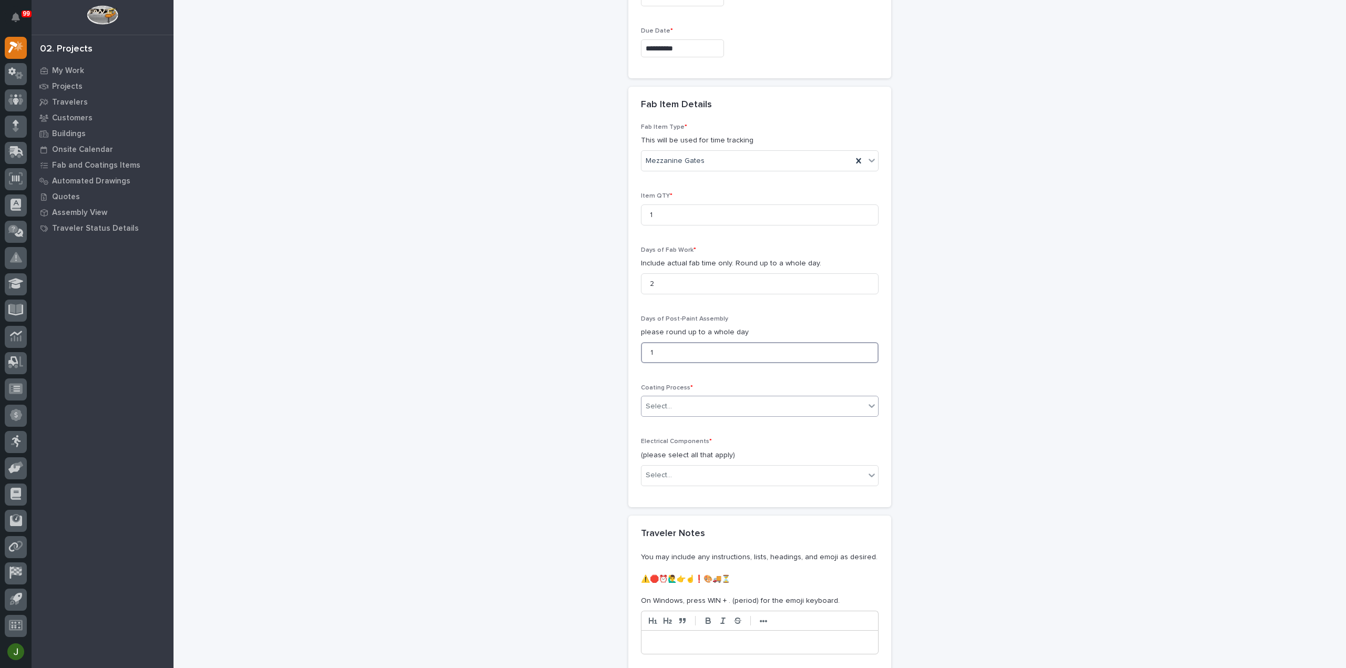
type input "1"
click at [669, 400] on div "Select..." at bounding box center [752, 406] width 223 height 17
click at [693, 438] on div "In-House Paint/Powder" at bounding box center [755, 441] width 237 height 18
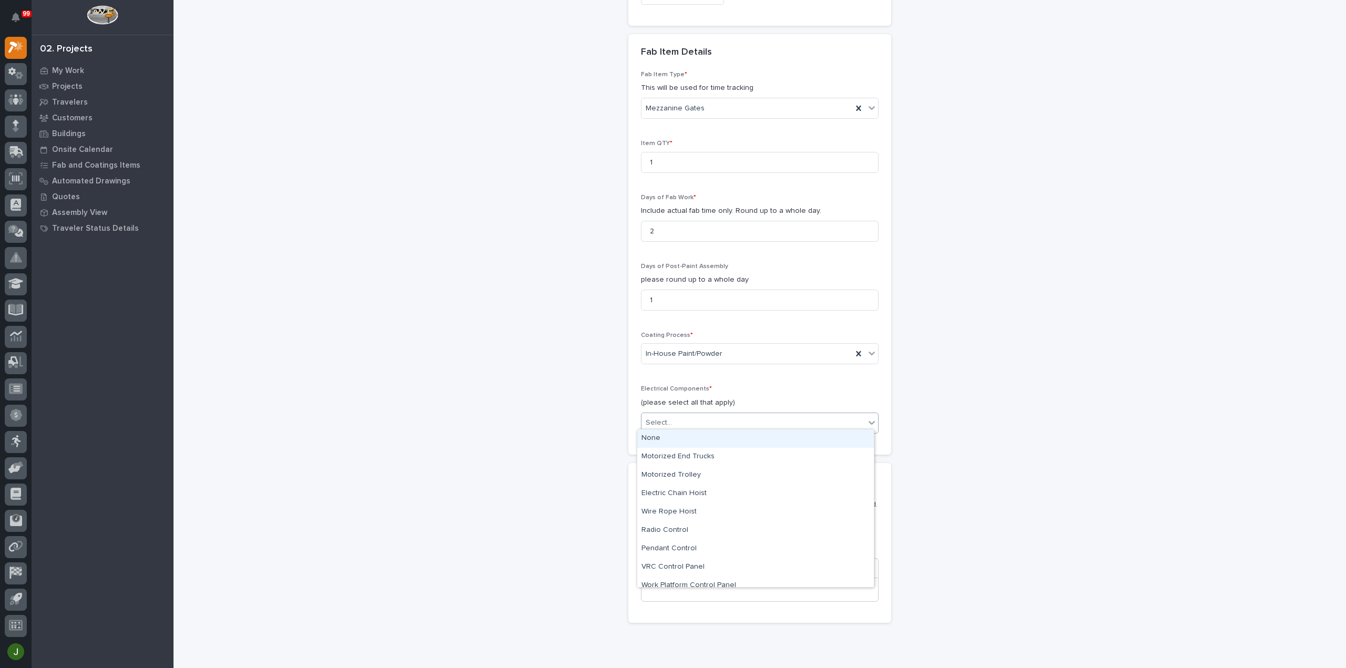
click at [678, 419] on div "Select..." at bounding box center [752, 422] width 223 height 17
click at [666, 436] on div "None" at bounding box center [755, 438] width 237 height 18
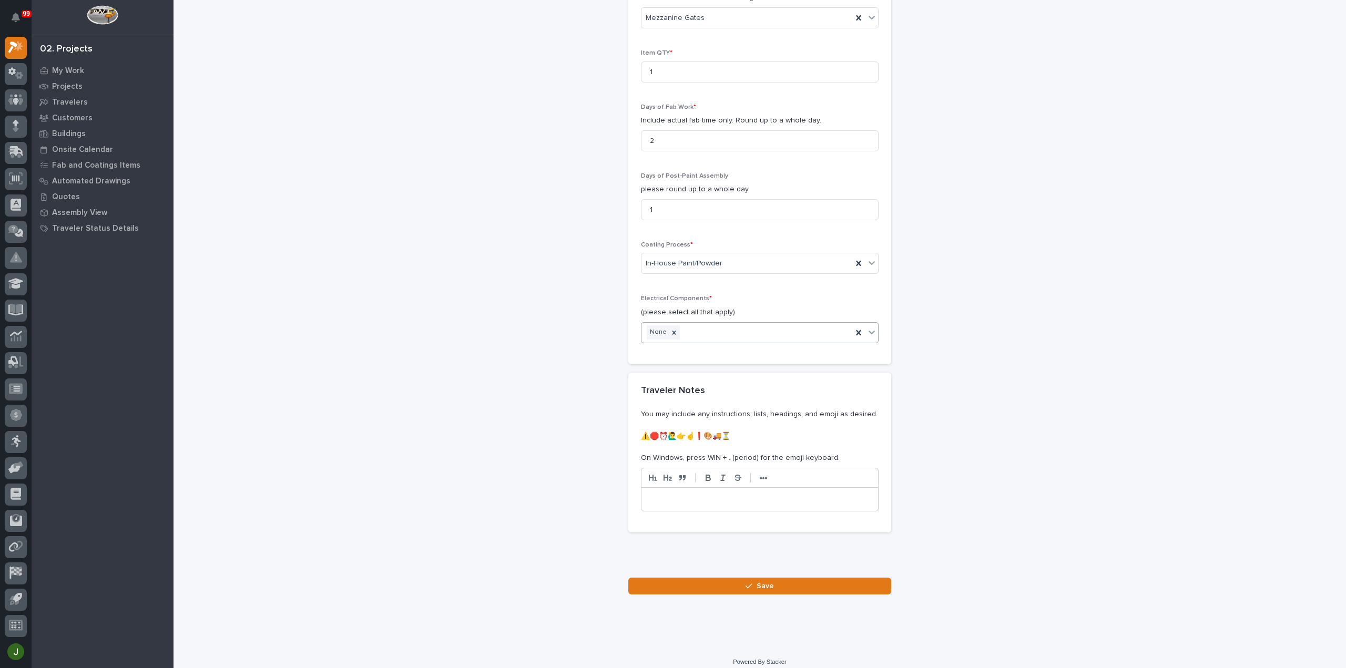
scroll to position [993, 0]
click at [751, 574] on button "Save" at bounding box center [759, 582] width 263 height 17
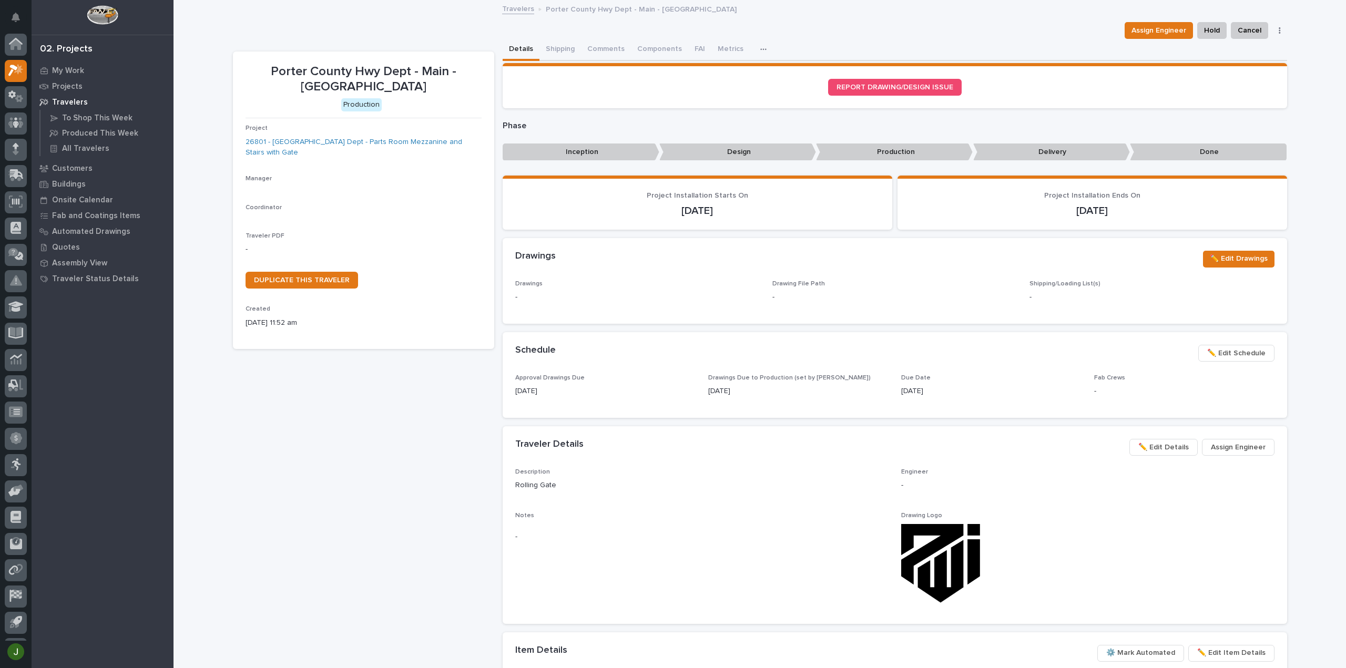
scroll to position [23, 0]
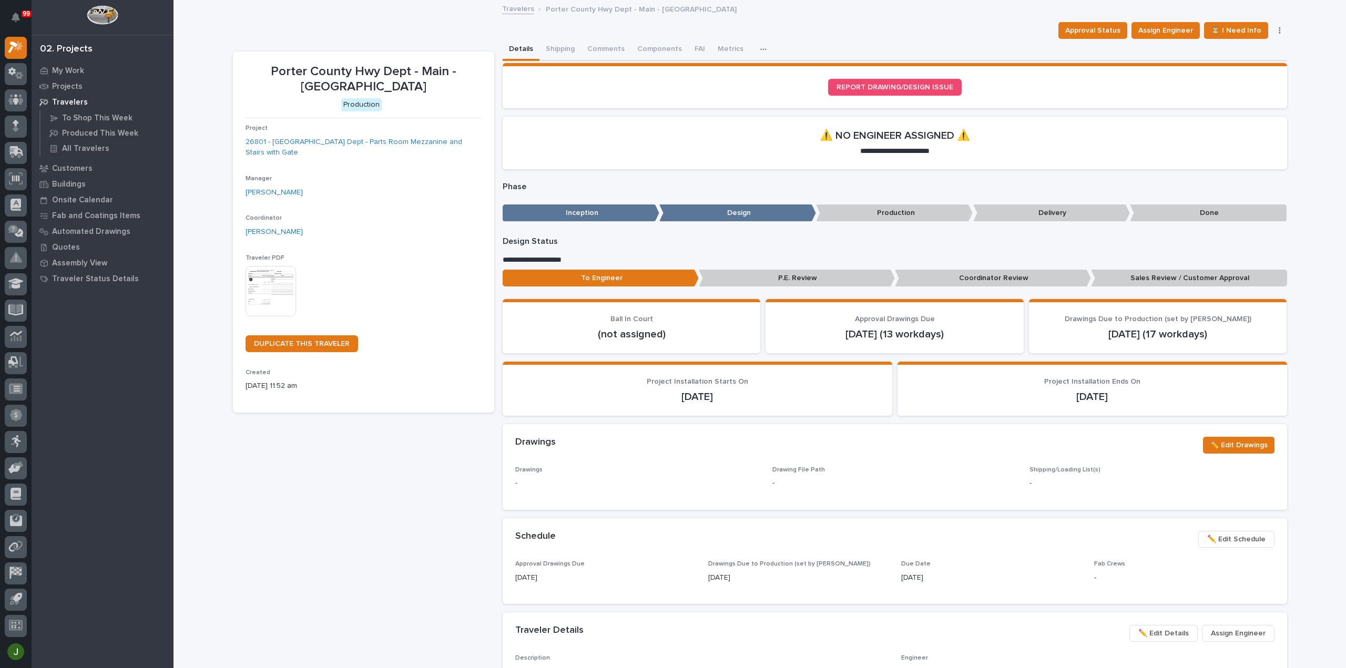
click at [269, 284] on img at bounding box center [271, 291] width 50 height 50
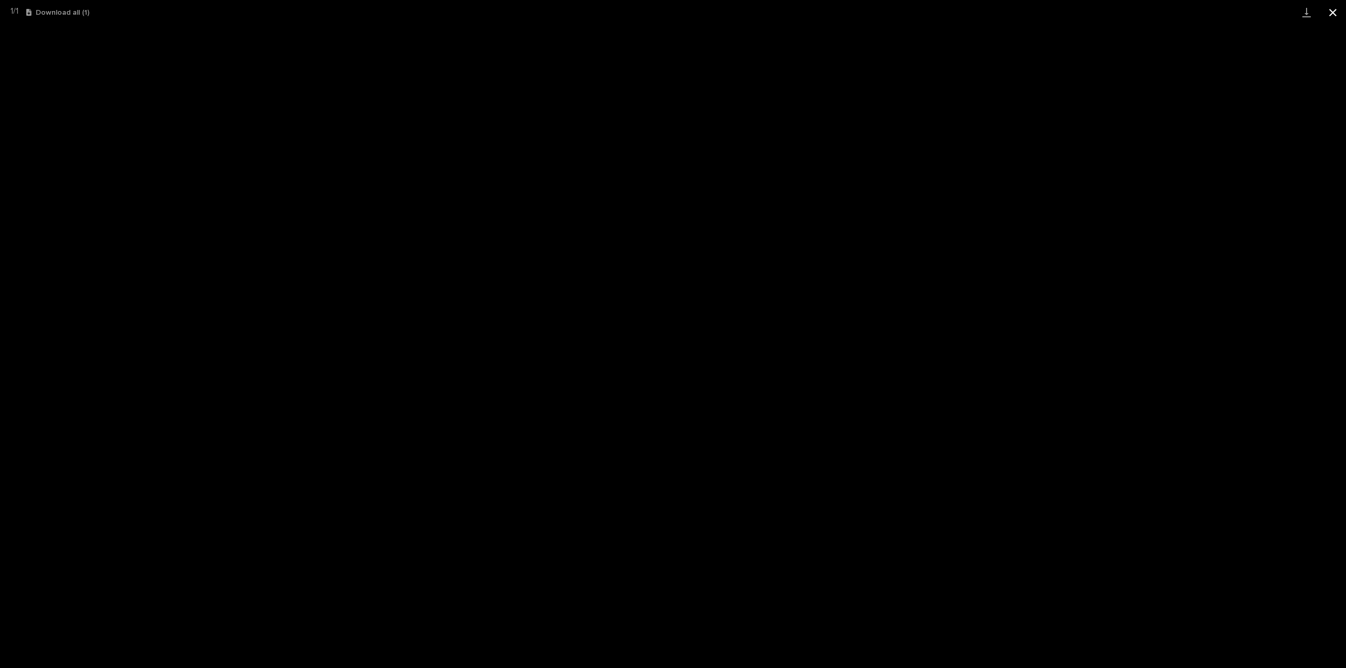
click at [1335, 14] on button "Close gallery" at bounding box center [1332, 12] width 26 height 25
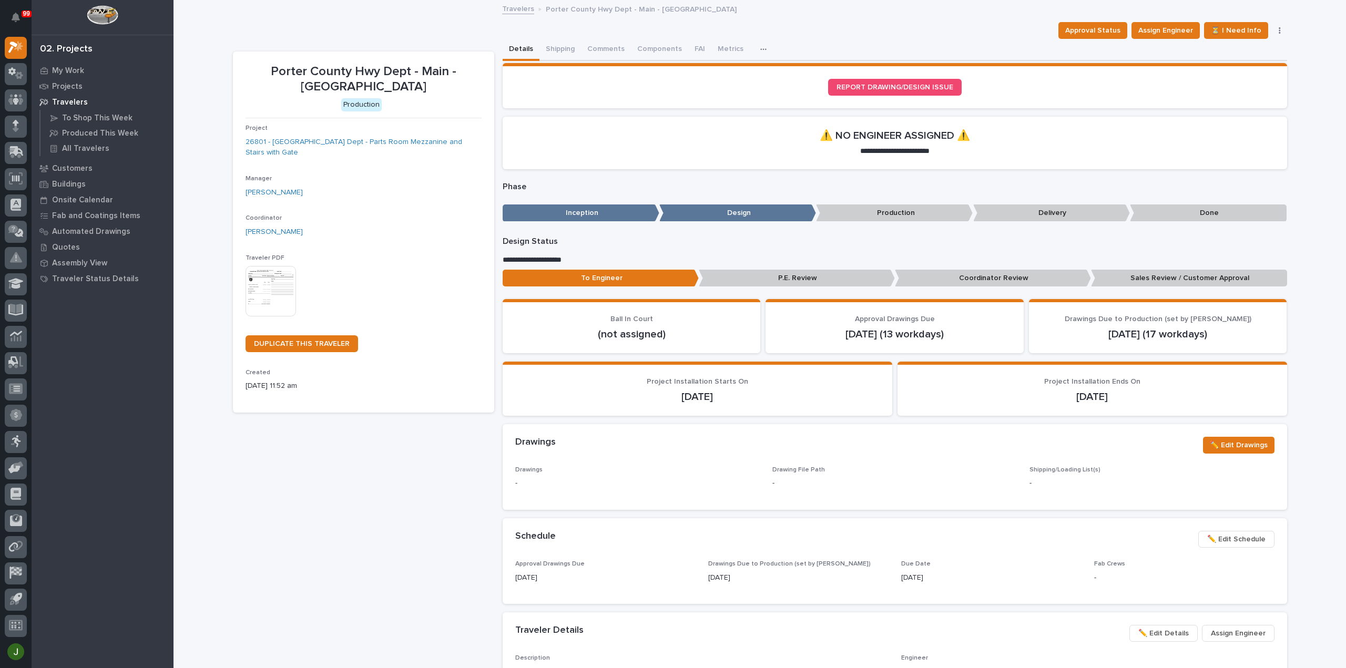
click at [517, 11] on link "Travelers" at bounding box center [518, 8] width 32 height 12
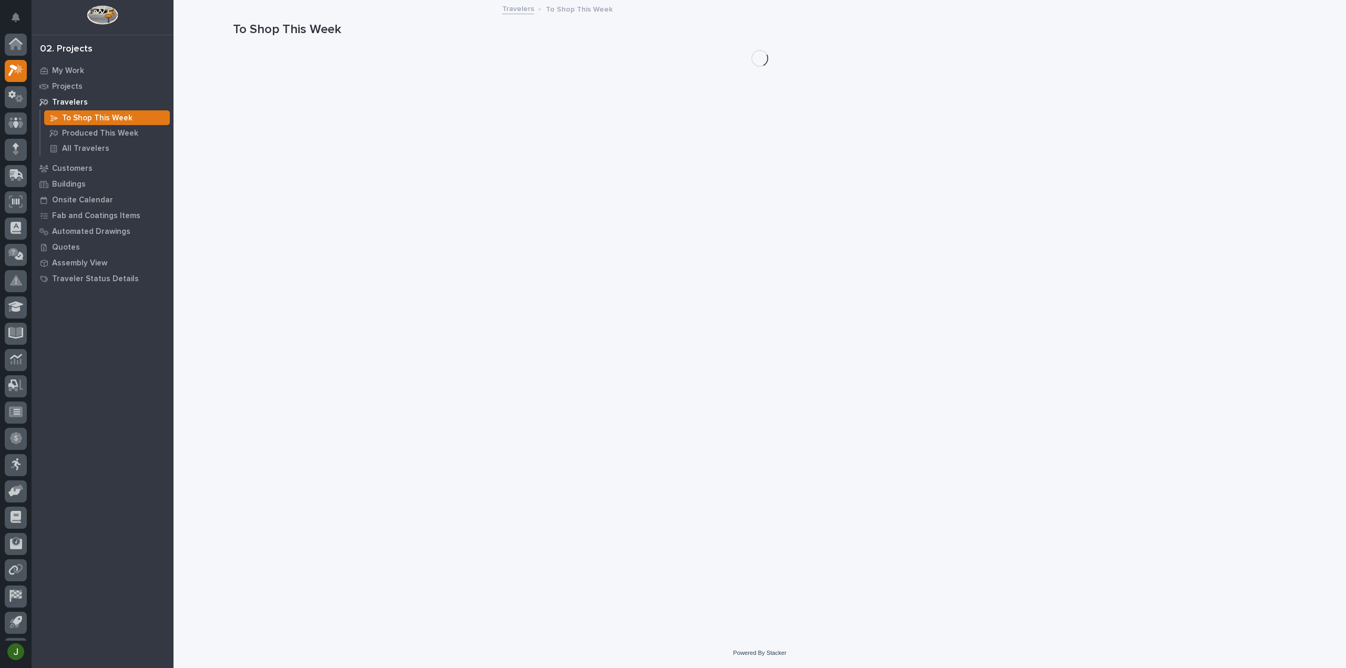
scroll to position [23, 0]
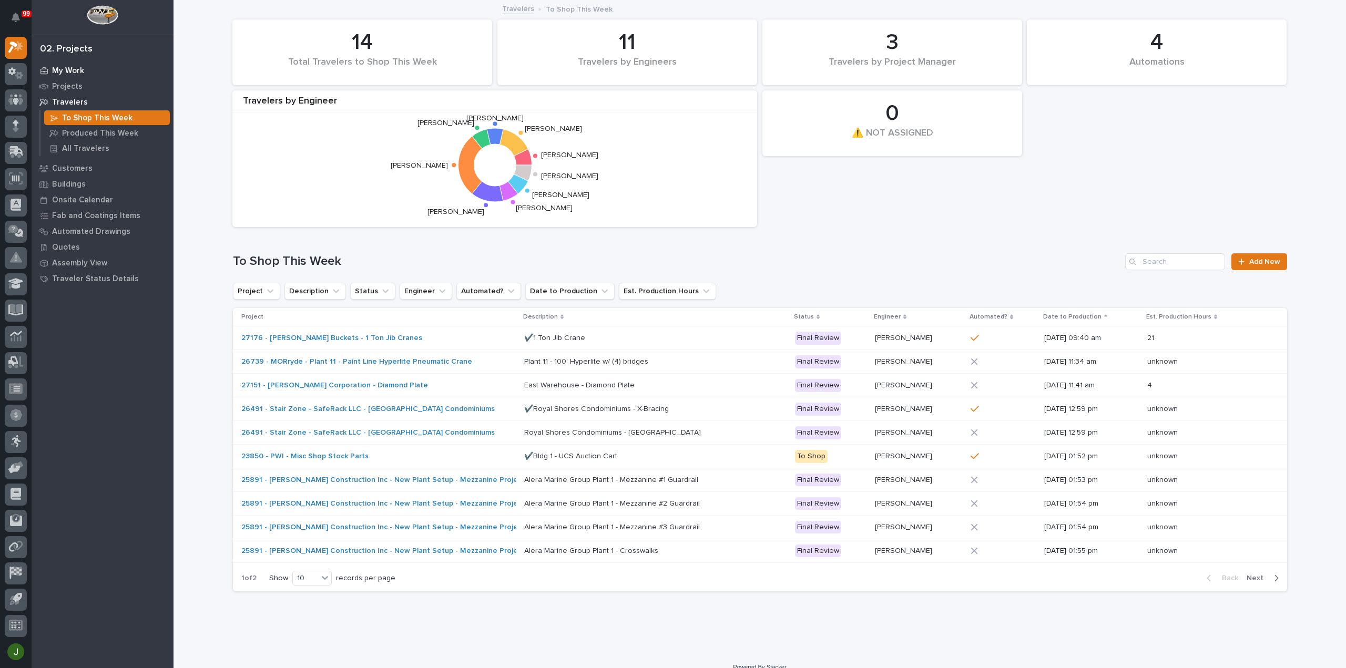
click at [74, 69] on p "My Work" at bounding box center [68, 70] width 32 height 9
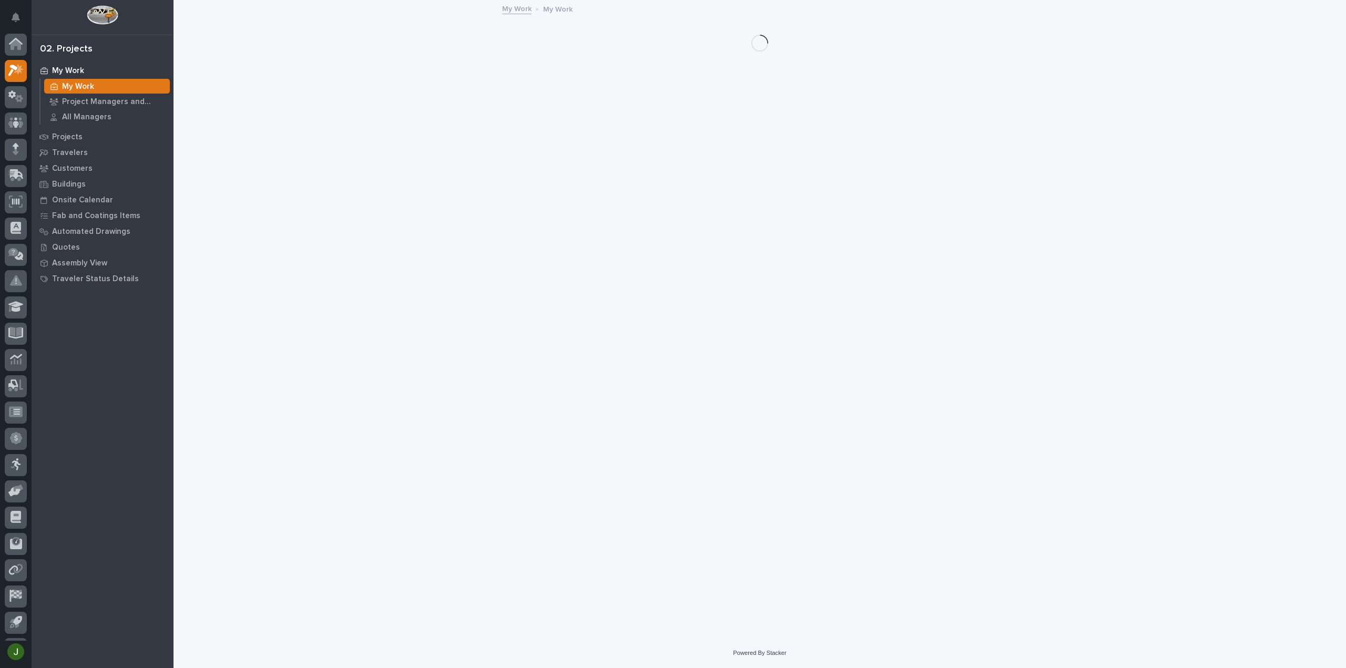
scroll to position [23, 0]
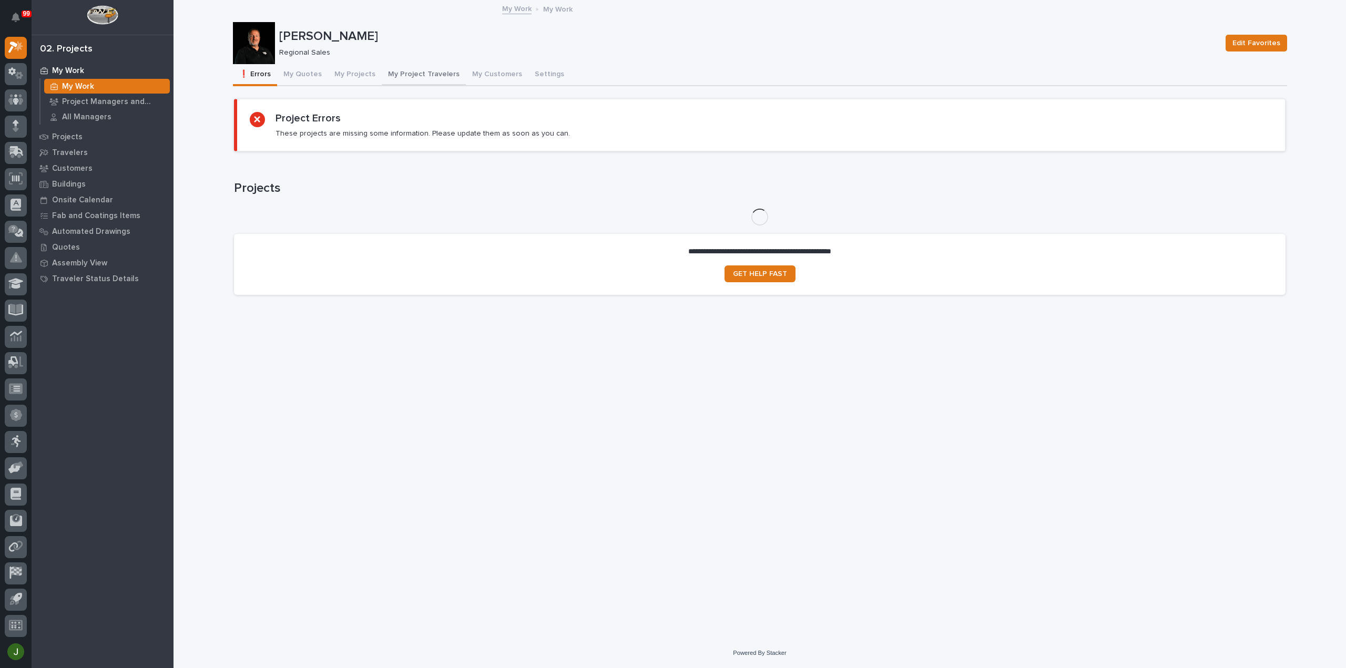
click at [406, 75] on button "My Project Travelers" at bounding box center [424, 75] width 84 height 22
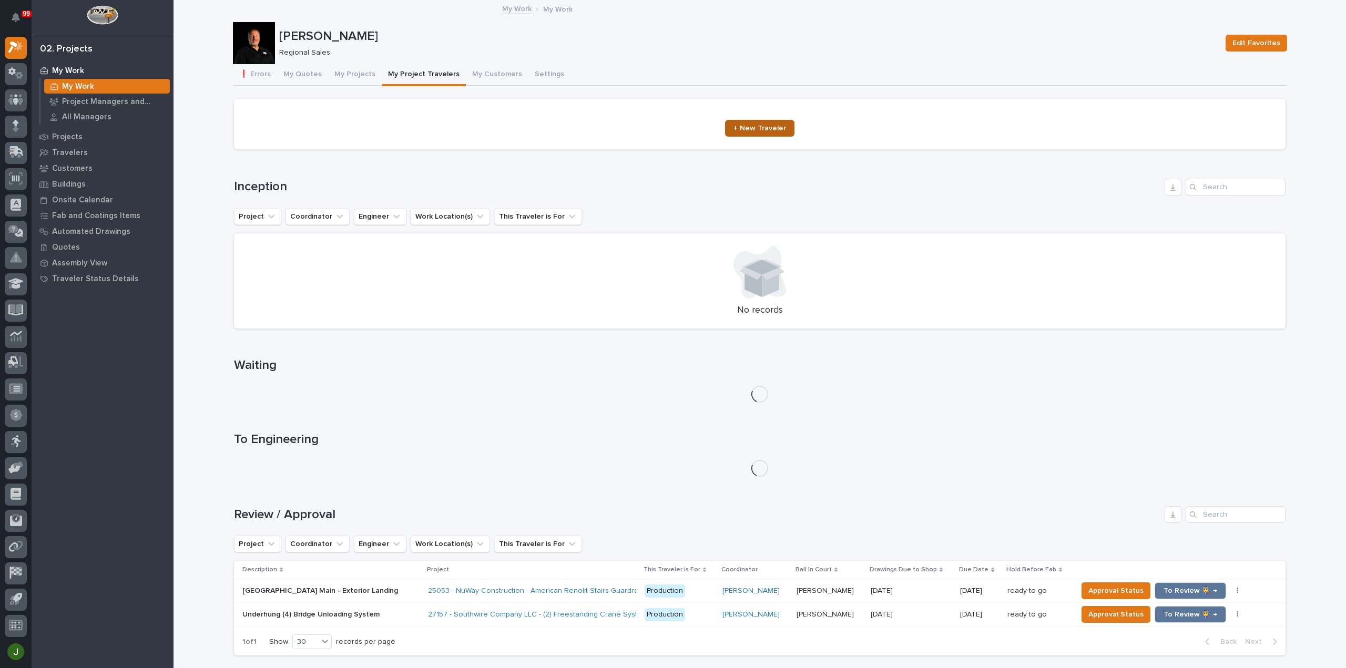
click at [755, 128] on span "+ New Traveler" at bounding box center [759, 128] width 53 height 7
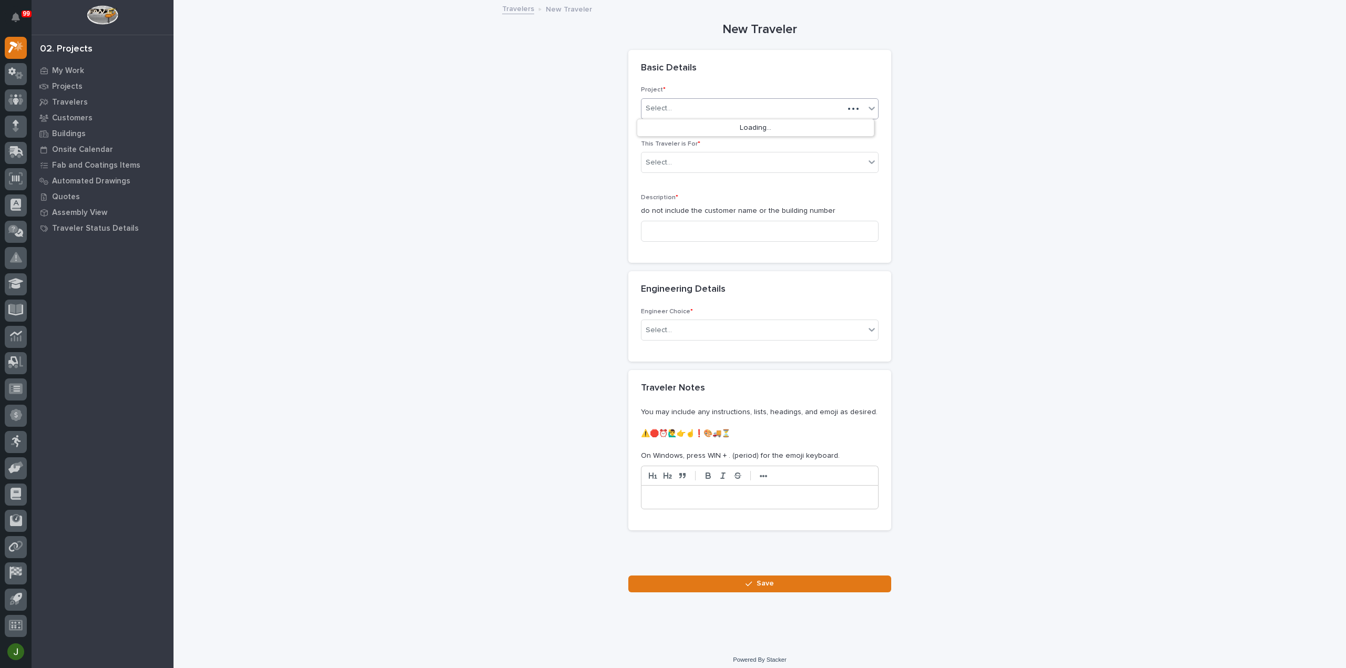
click at [663, 109] on div "Select..." at bounding box center [659, 108] width 26 height 11
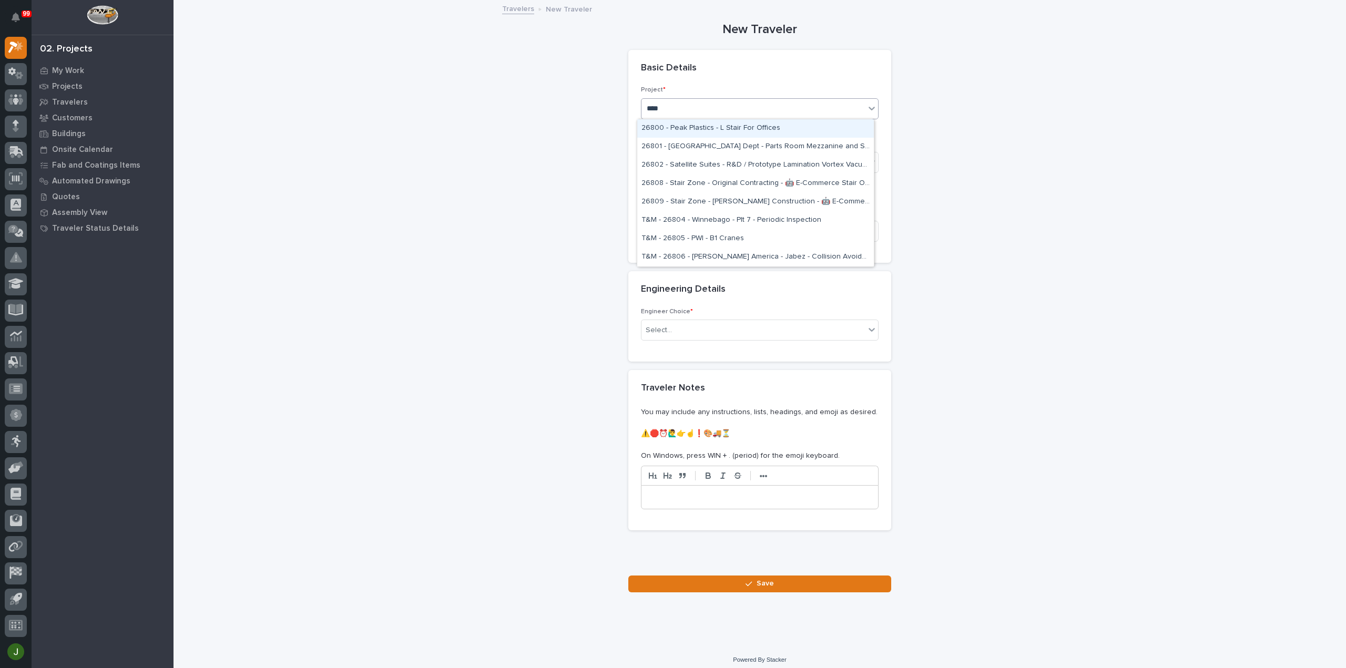
type input "*****"
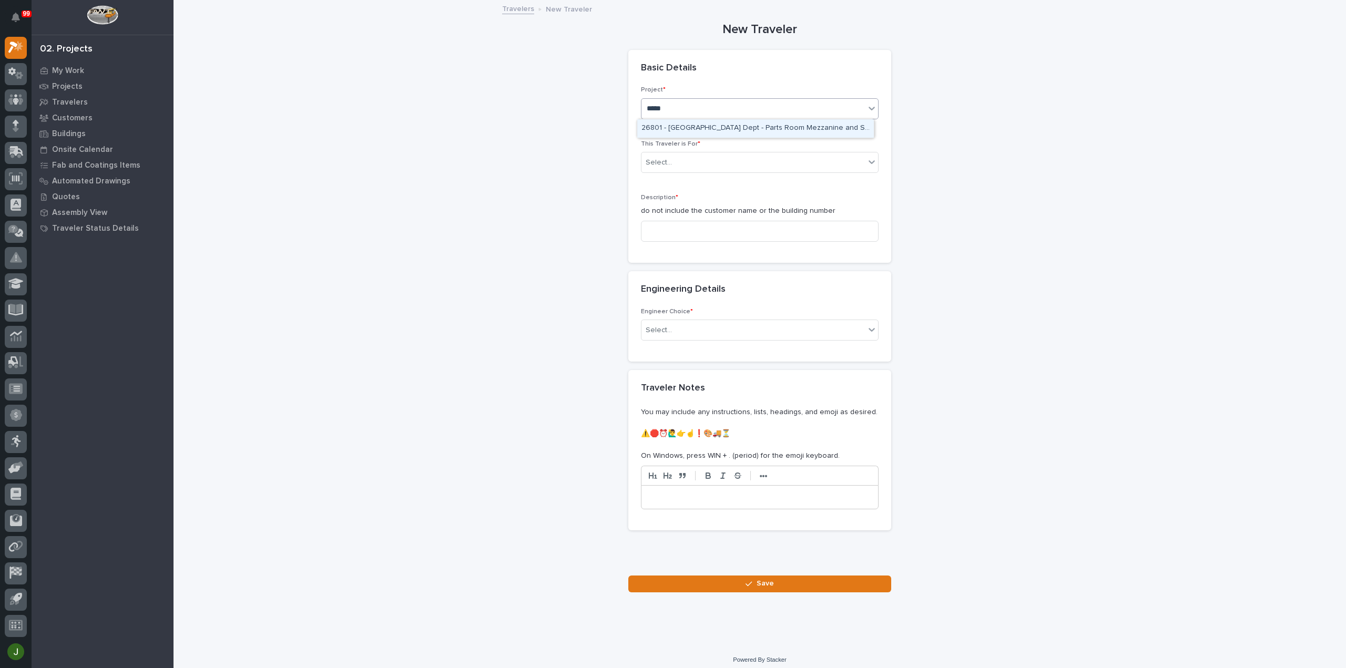
click at [658, 126] on div "26801 - [GEOGRAPHIC_DATA] Dept - Parts Room Mezzanine and Stairs with Gate" at bounding box center [755, 128] width 237 height 18
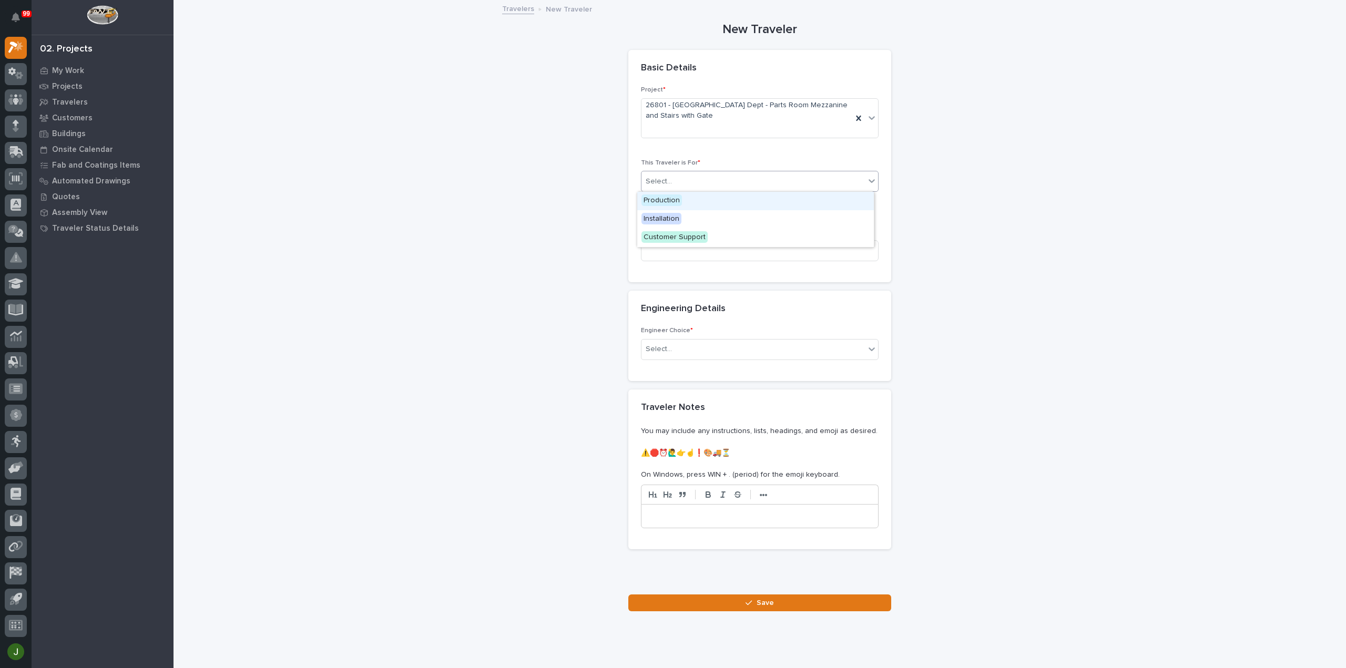
click at [653, 181] on div "Select..." at bounding box center [659, 181] width 26 height 11
click at [656, 197] on span "Production" at bounding box center [661, 201] width 40 height 12
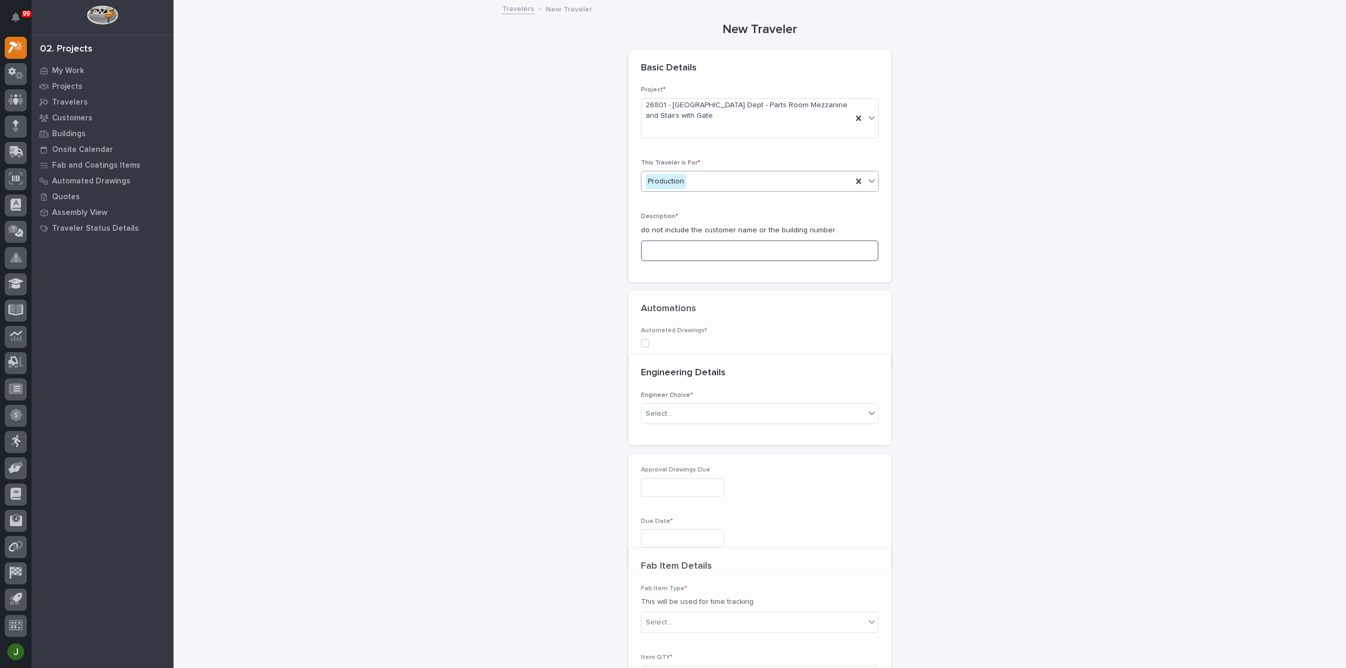
click at [660, 246] on input at bounding box center [760, 250] width 238 height 21
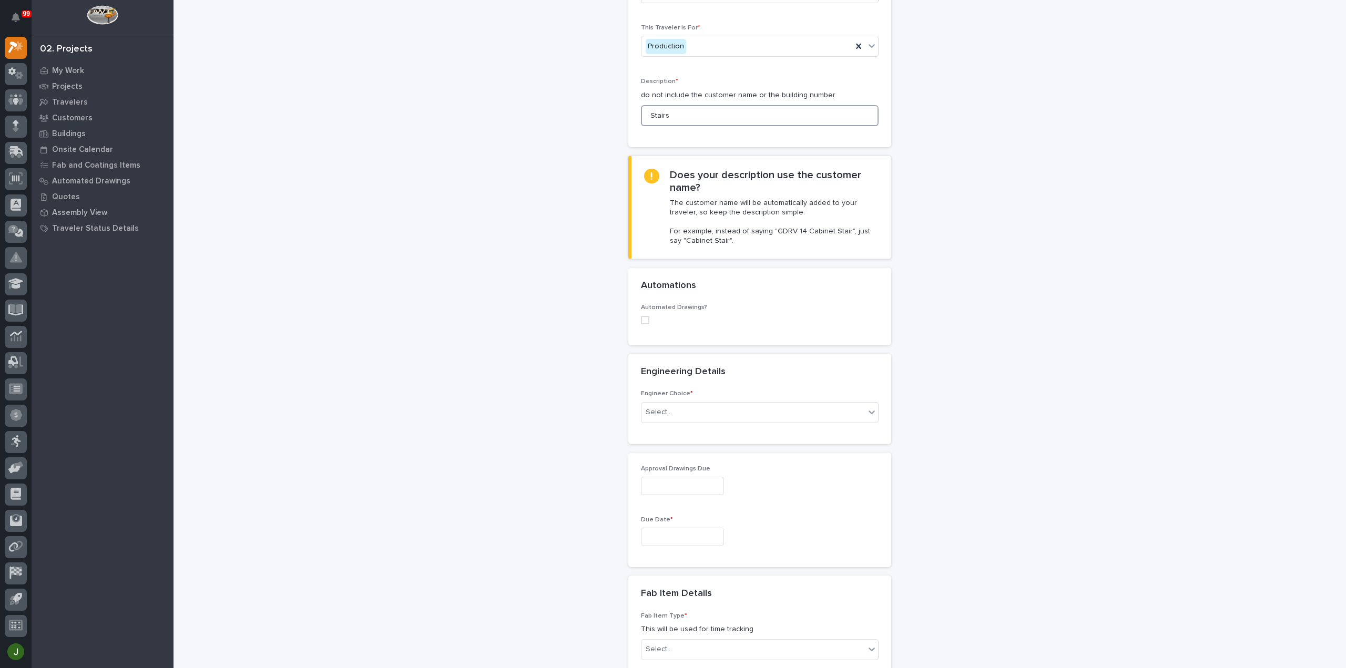
scroll to position [158, 0]
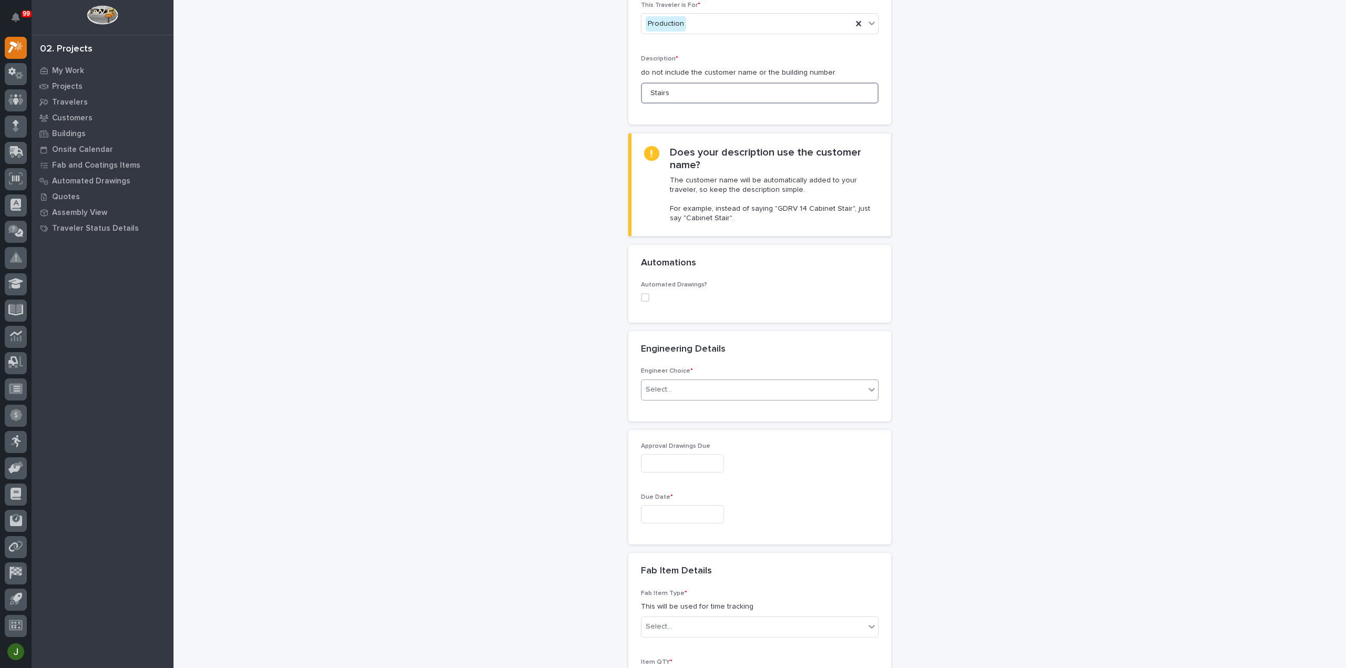
type input "Stairs"
click at [663, 390] on div "Select..." at bounding box center [659, 389] width 26 height 11
click at [662, 425] on div "I want my coordinator to choose an engineer" at bounding box center [755, 427] width 237 height 18
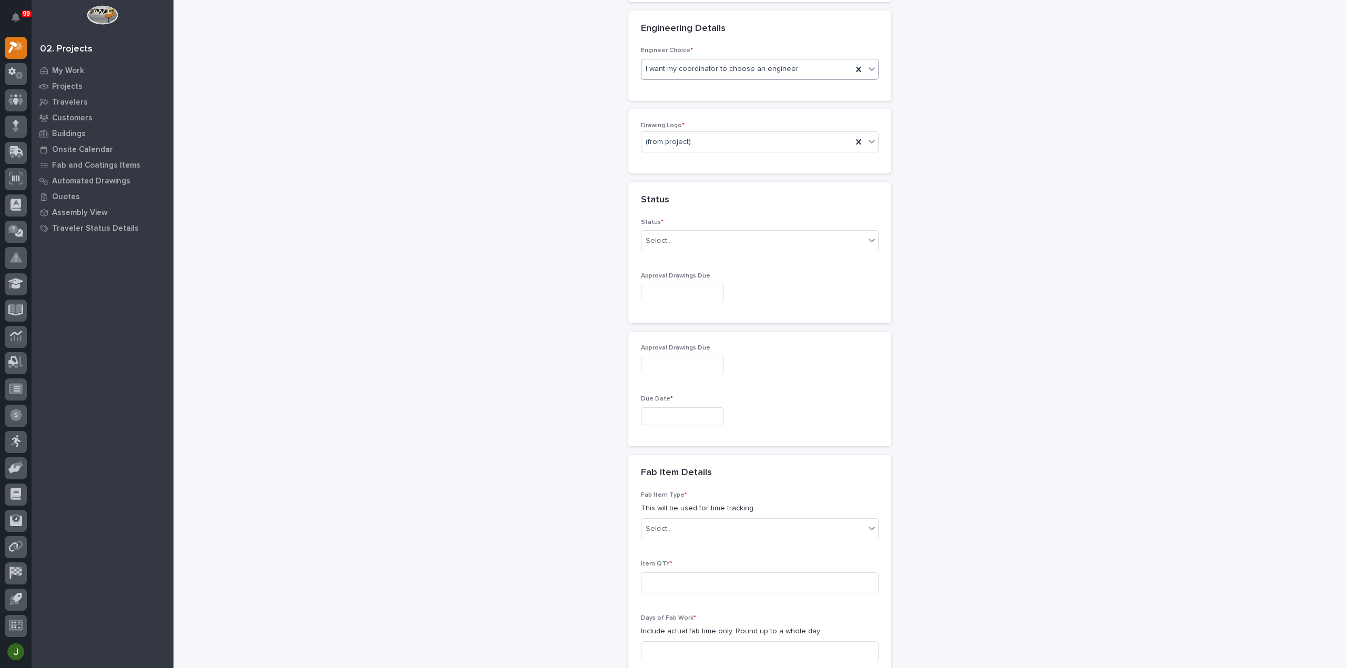
scroll to position [478, 0]
click at [654, 197] on div "PWI" at bounding box center [755, 197] width 237 height 18
click at [663, 238] on div "Select..." at bounding box center [659, 241] width 26 height 11
click at [664, 276] on div "To Engineer" at bounding box center [755, 277] width 237 height 18
click at [659, 292] on input "text" at bounding box center [682, 293] width 83 height 18
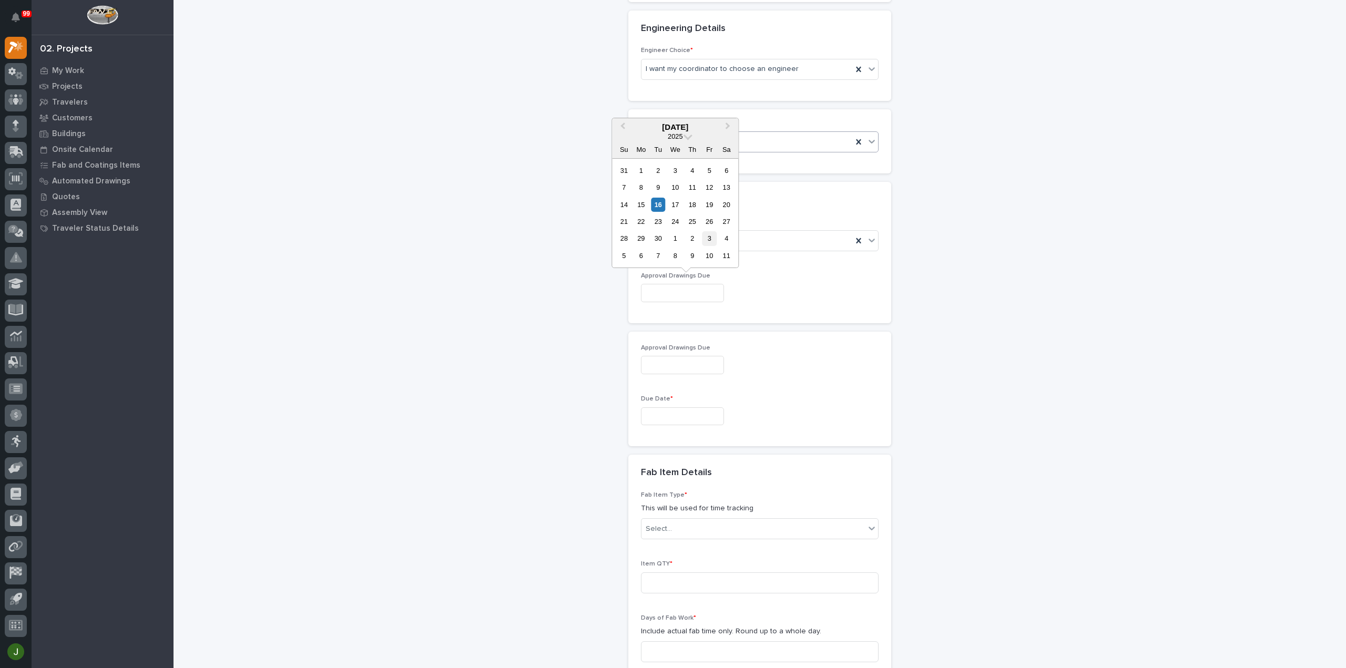
click at [710, 239] on div "3" at bounding box center [709, 238] width 14 height 14
type input "**********"
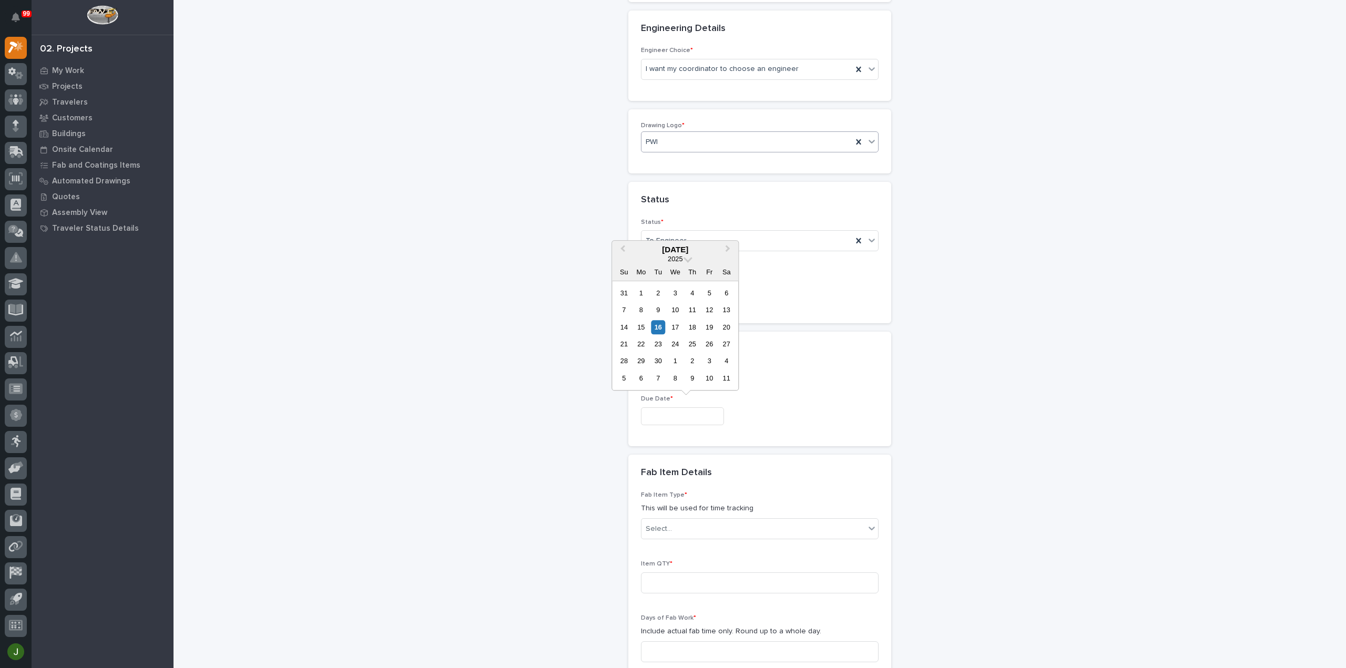
click at [657, 410] on input "text" at bounding box center [682, 416] width 83 height 18
click at [732, 249] on button "Next Month" at bounding box center [728, 250] width 17 height 17
click at [643, 363] on div "27" at bounding box center [641, 361] width 14 height 14
type input "**********"
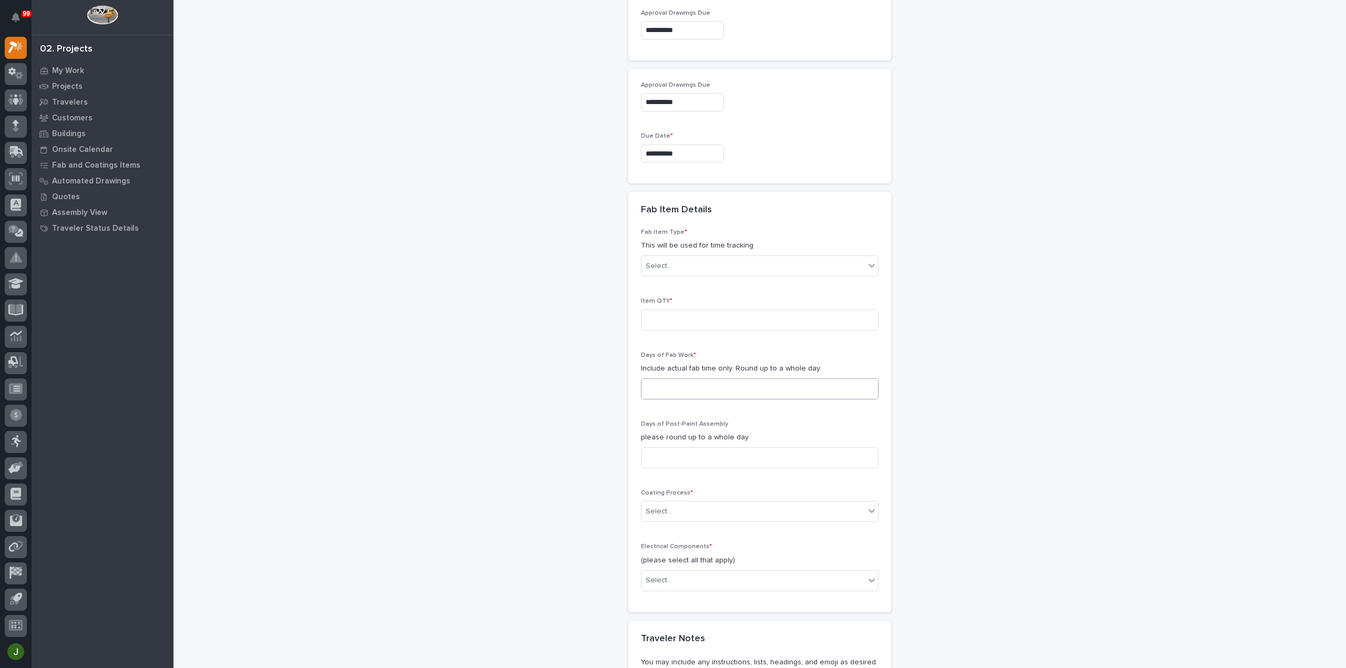
scroll to position [741, 0]
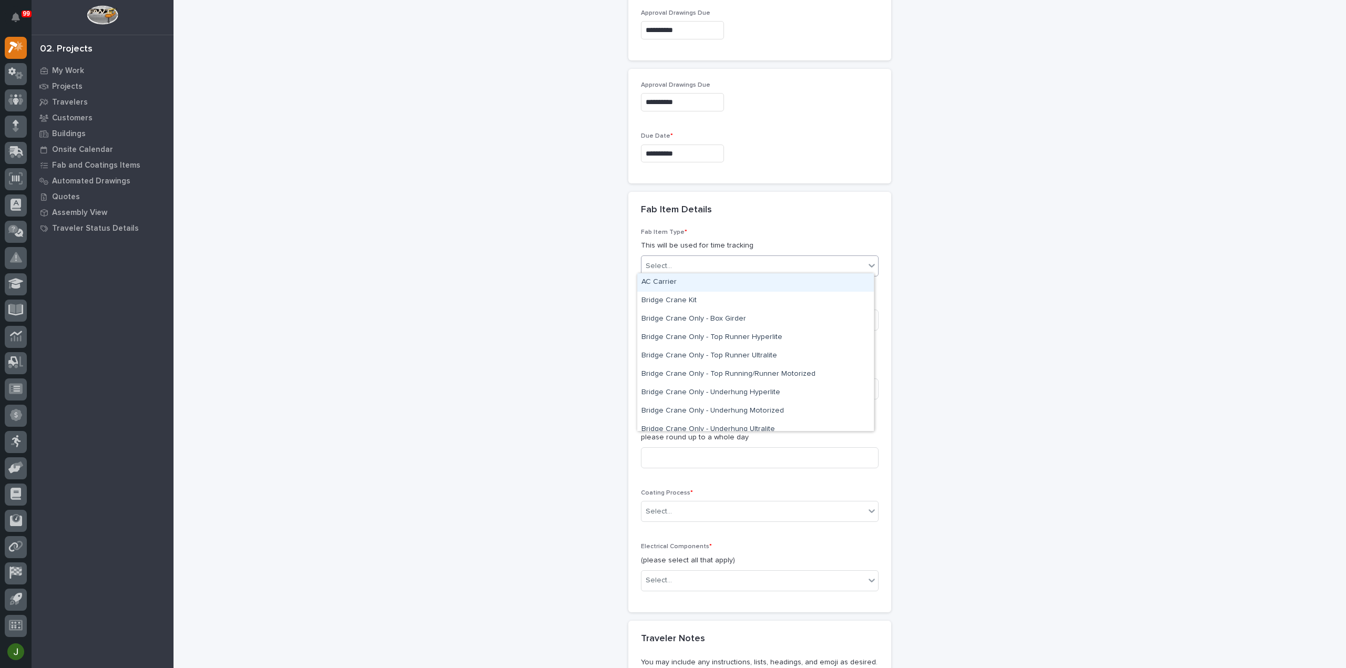
click at [669, 262] on div "Select..." at bounding box center [752, 266] width 223 height 17
click at [669, 311] on div "Stairway - (straight)" at bounding box center [755, 311] width 237 height 18
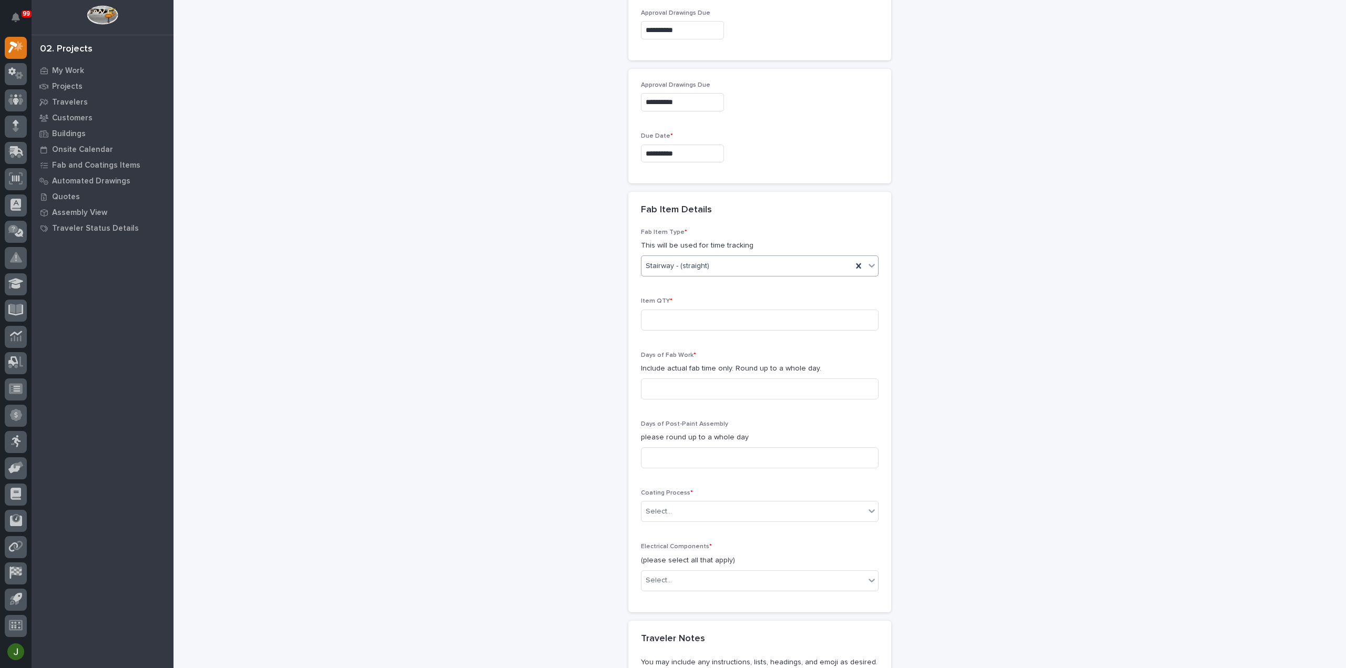
click at [705, 262] on div "Stairway - (straight)" at bounding box center [746, 266] width 211 height 17
click at [684, 281] on div "Stairway - (straight)" at bounding box center [755, 282] width 237 height 18
click at [665, 317] on input at bounding box center [760, 320] width 238 height 21
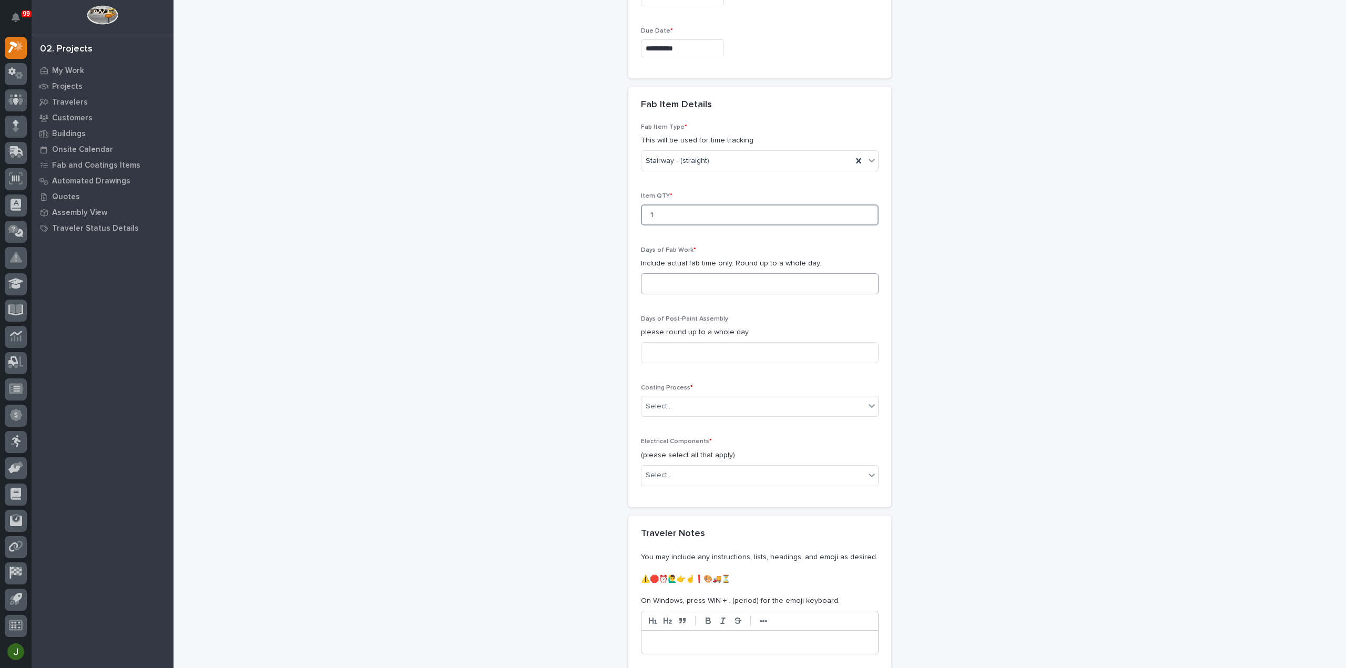
type input "1"
click at [660, 282] on input at bounding box center [760, 283] width 238 height 21
type input "5"
click at [672, 350] on input at bounding box center [760, 352] width 238 height 21
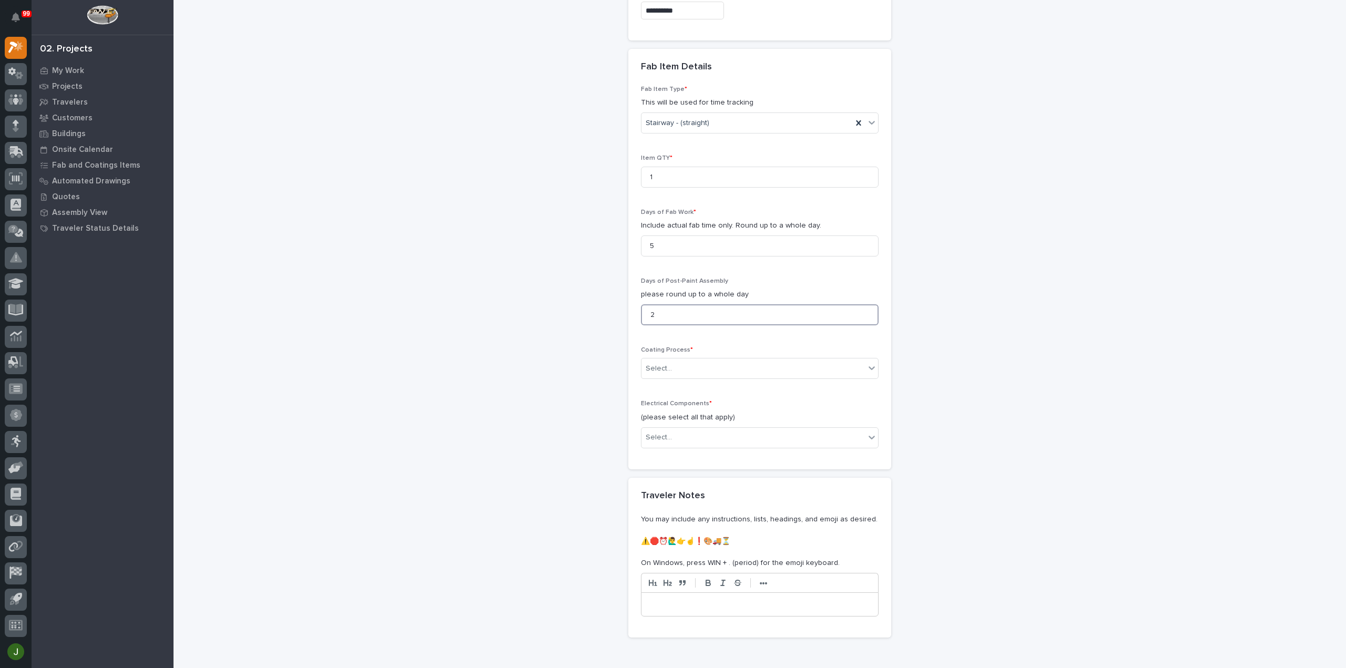
scroll to position [899, 0]
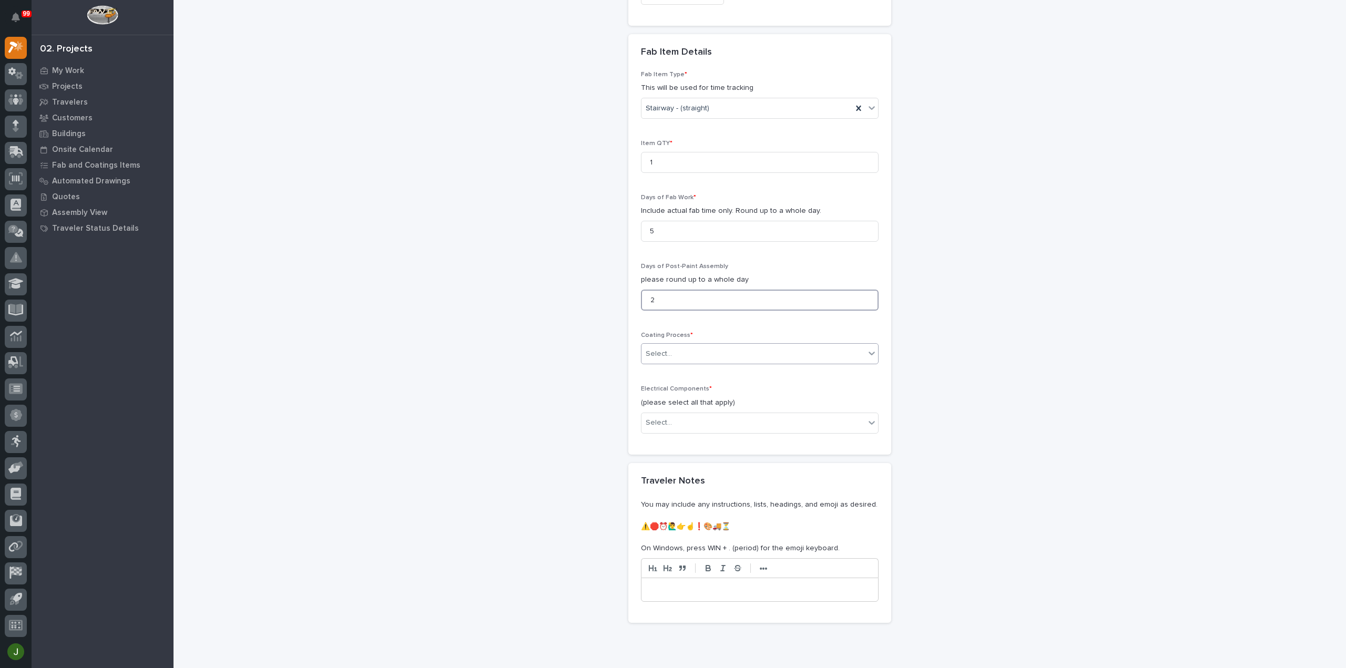
type input "2"
click at [661, 349] on div "Select..." at bounding box center [659, 354] width 26 height 11
click at [685, 385] on div "In-House Paint/Powder" at bounding box center [755, 388] width 237 height 18
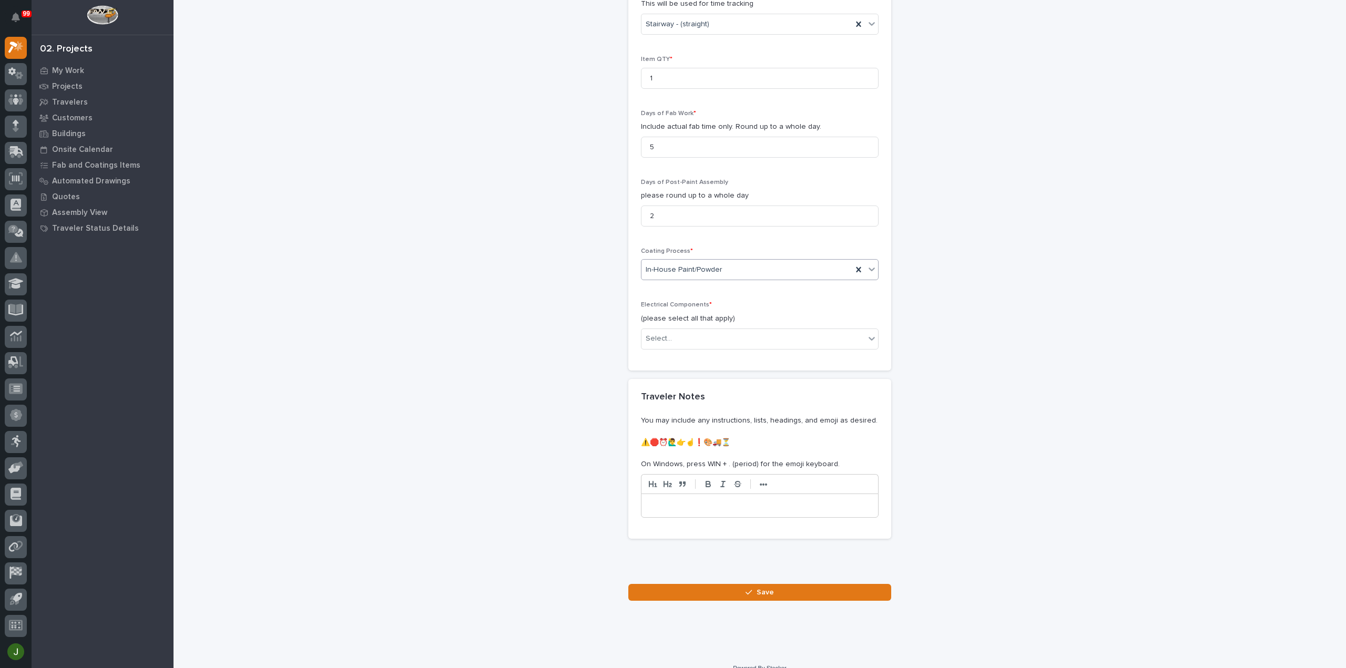
scroll to position [993, 0]
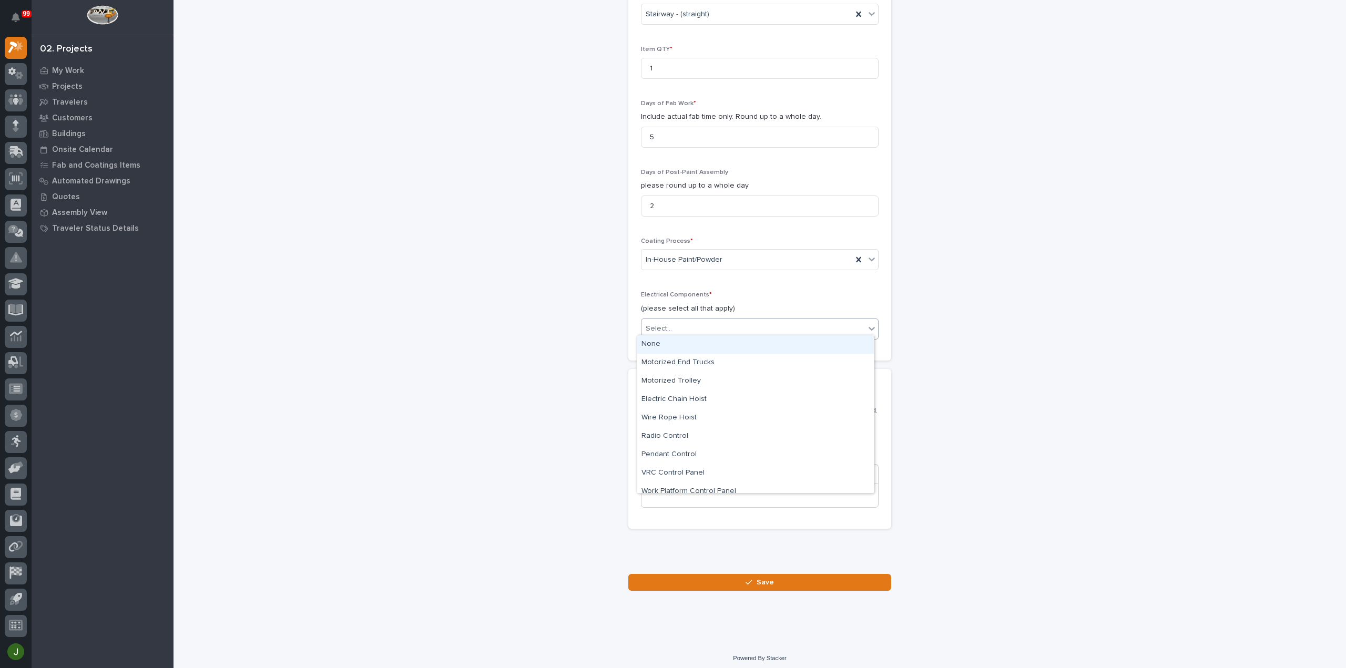
click at [664, 323] on div "Select..." at bounding box center [659, 328] width 26 height 11
click at [658, 345] on div "None" at bounding box center [755, 344] width 237 height 18
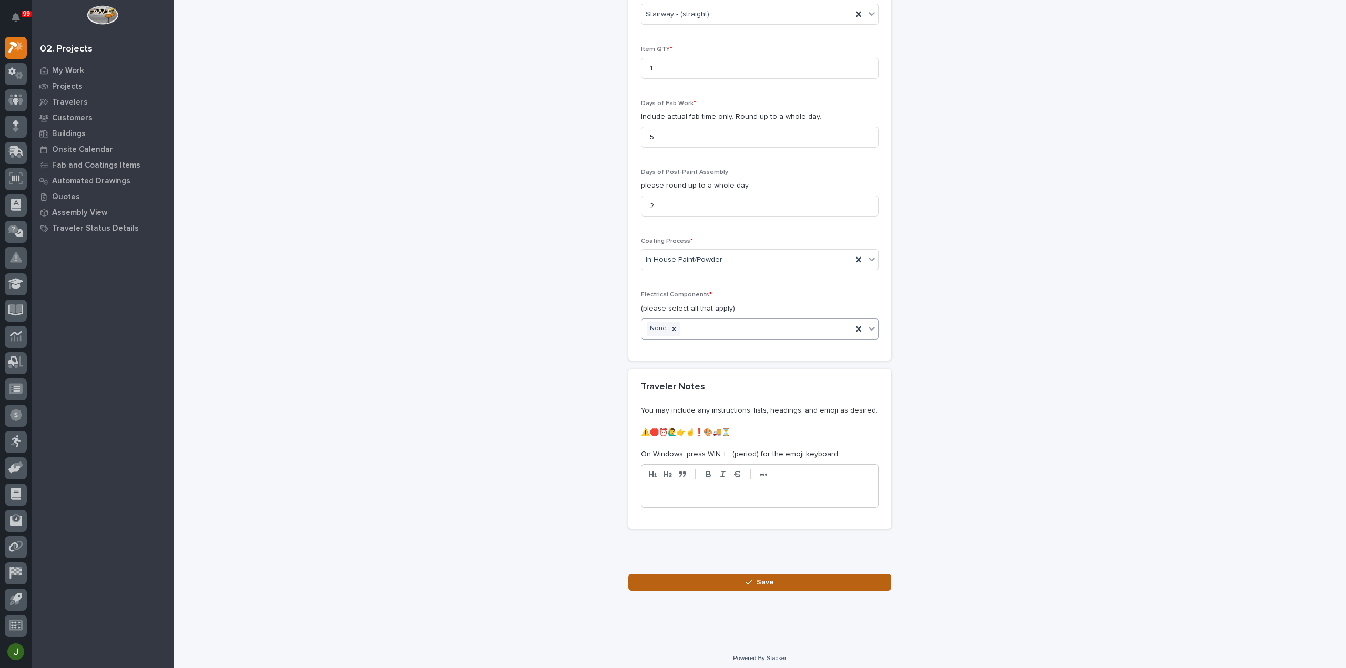
click at [760, 578] on span "Save" at bounding box center [764, 582] width 17 height 9
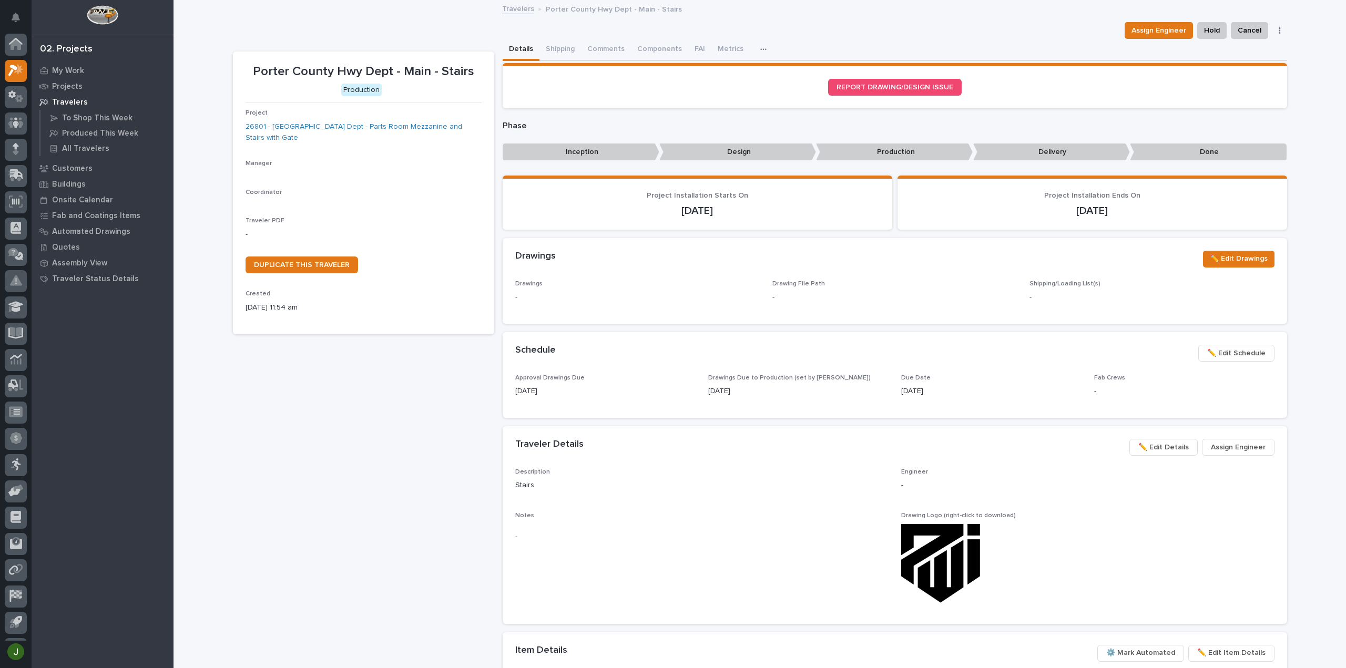
scroll to position [23, 0]
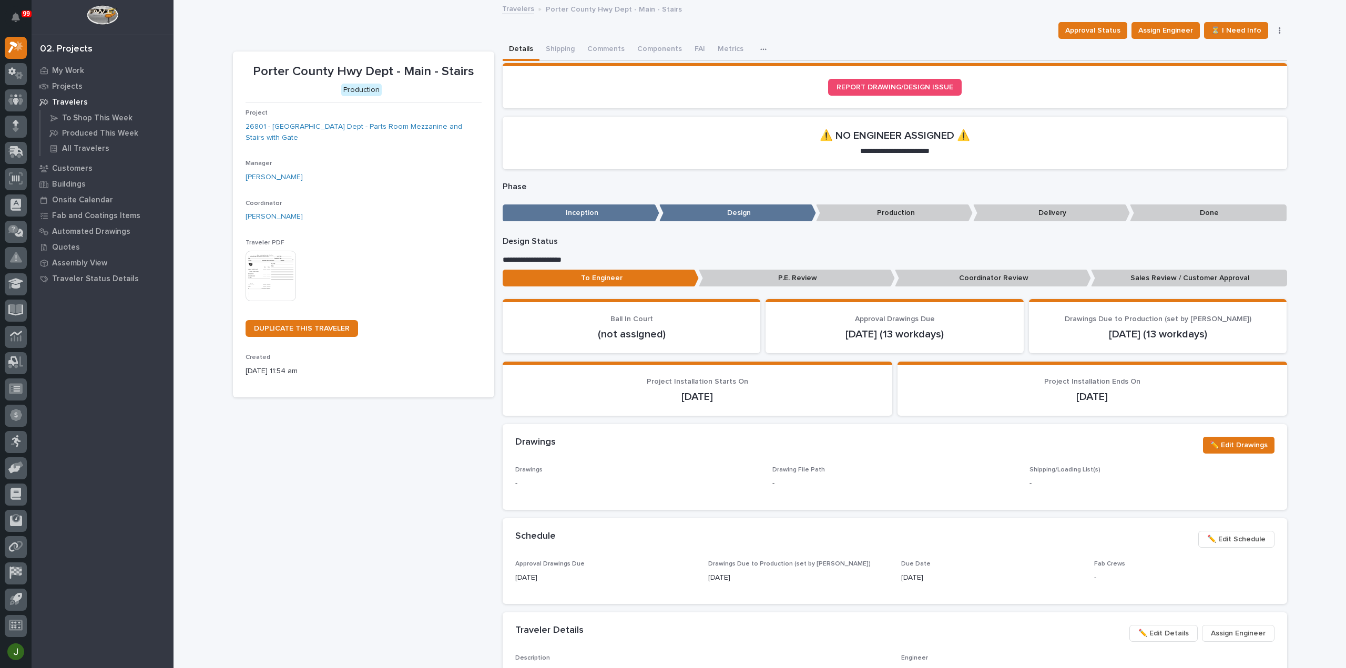
click at [266, 270] on img at bounding box center [271, 276] width 50 height 50
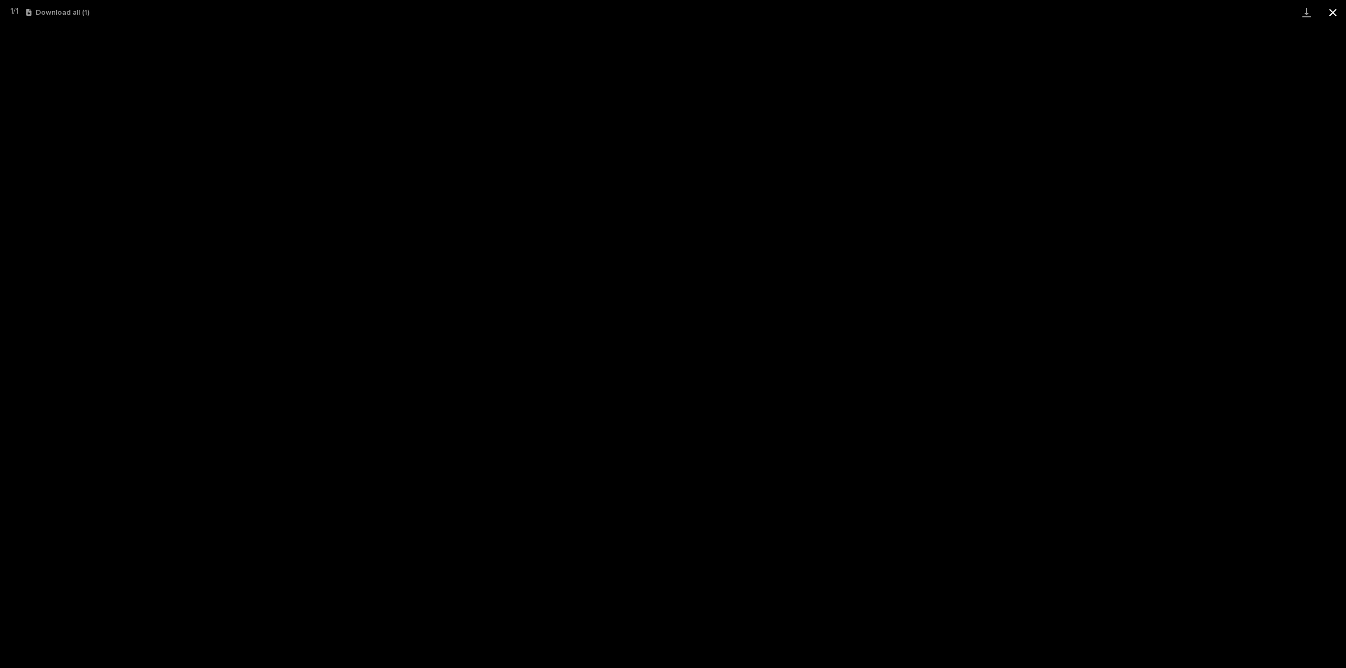
click at [1334, 13] on button "Close gallery" at bounding box center [1332, 12] width 26 height 25
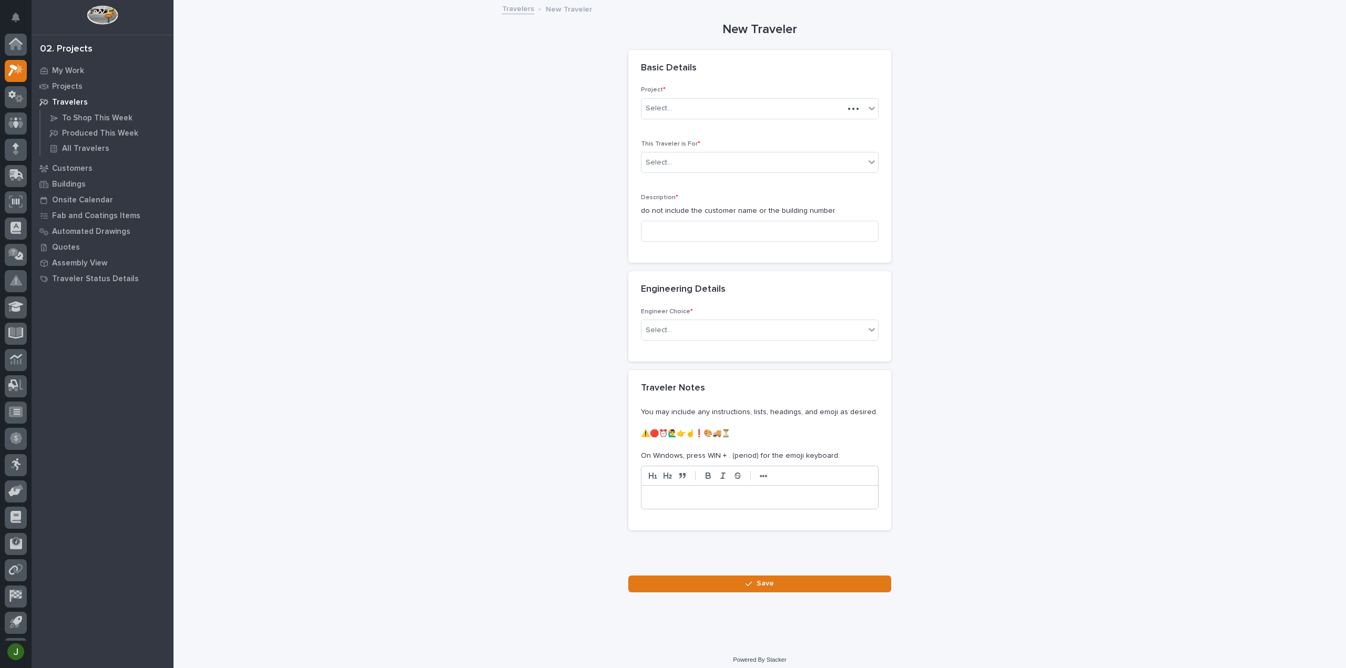
scroll to position [23, 0]
click at [72, 74] on p "My Work" at bounding box center [68, 70] width 32 height 9
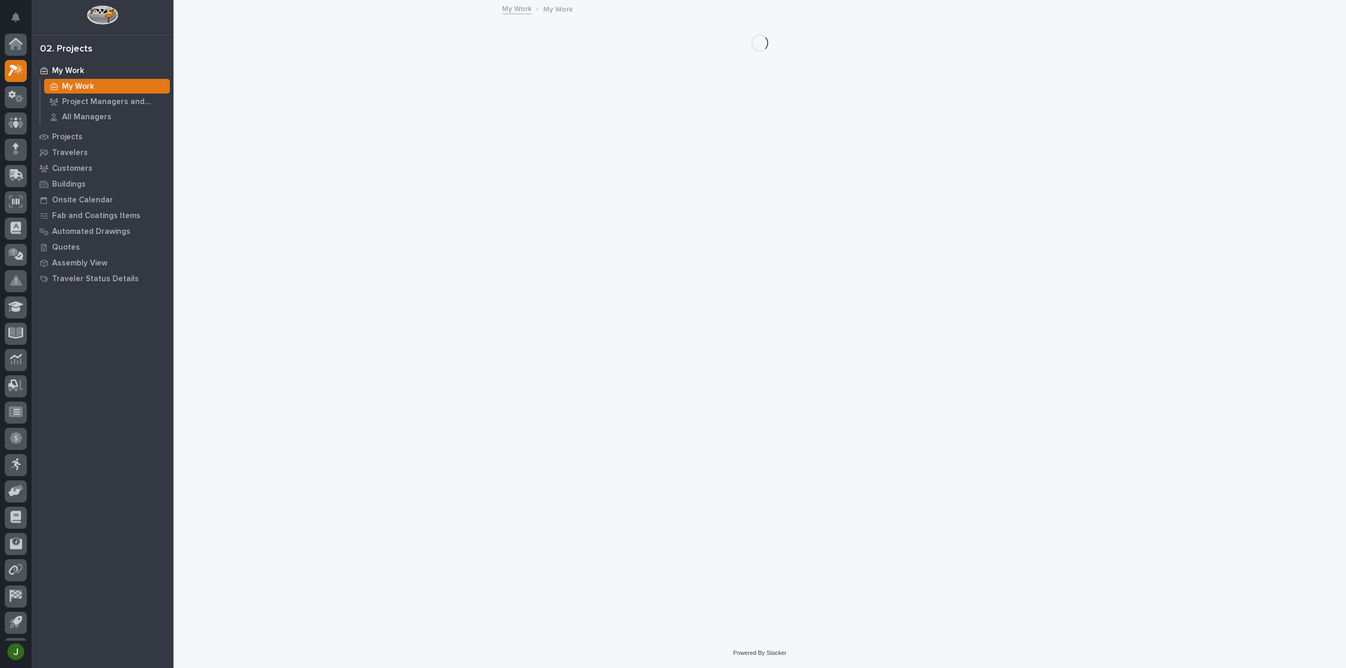
scroll to position [23, 0]
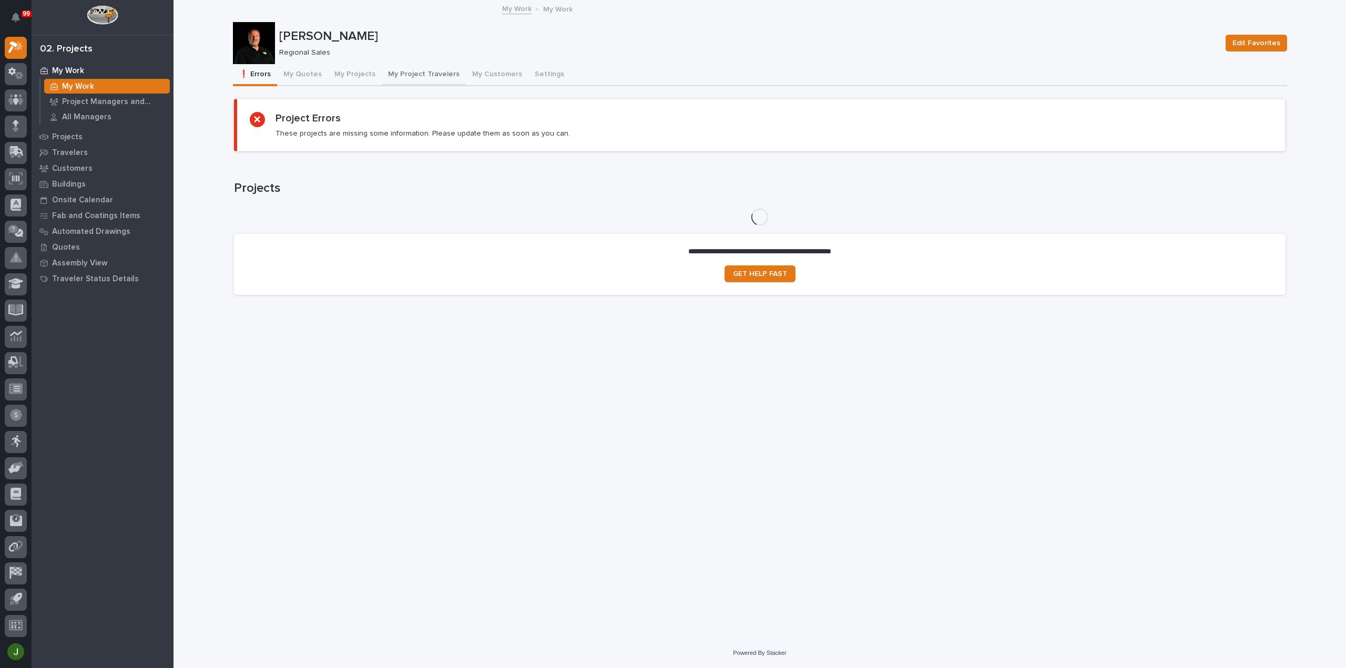
click at [432, 76] on button "My Project Travelers" at bounding box center [424, 75] width 84 height 22
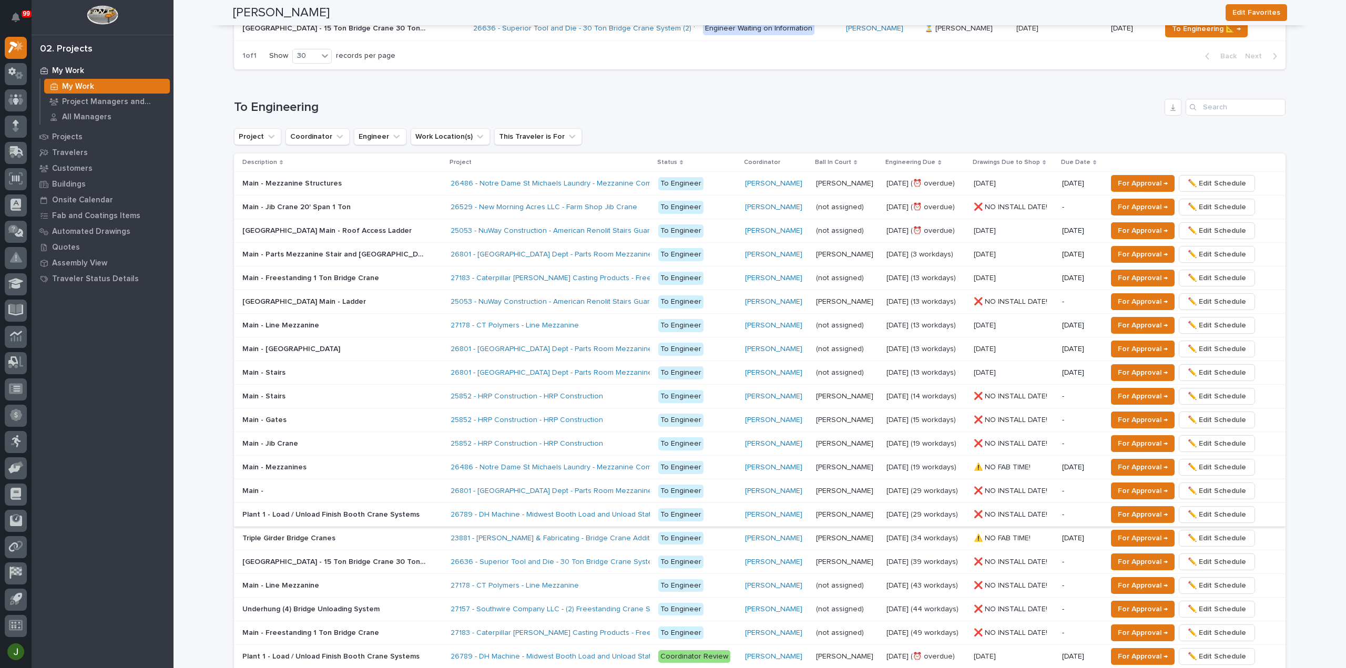
scroll to position [421, 0]
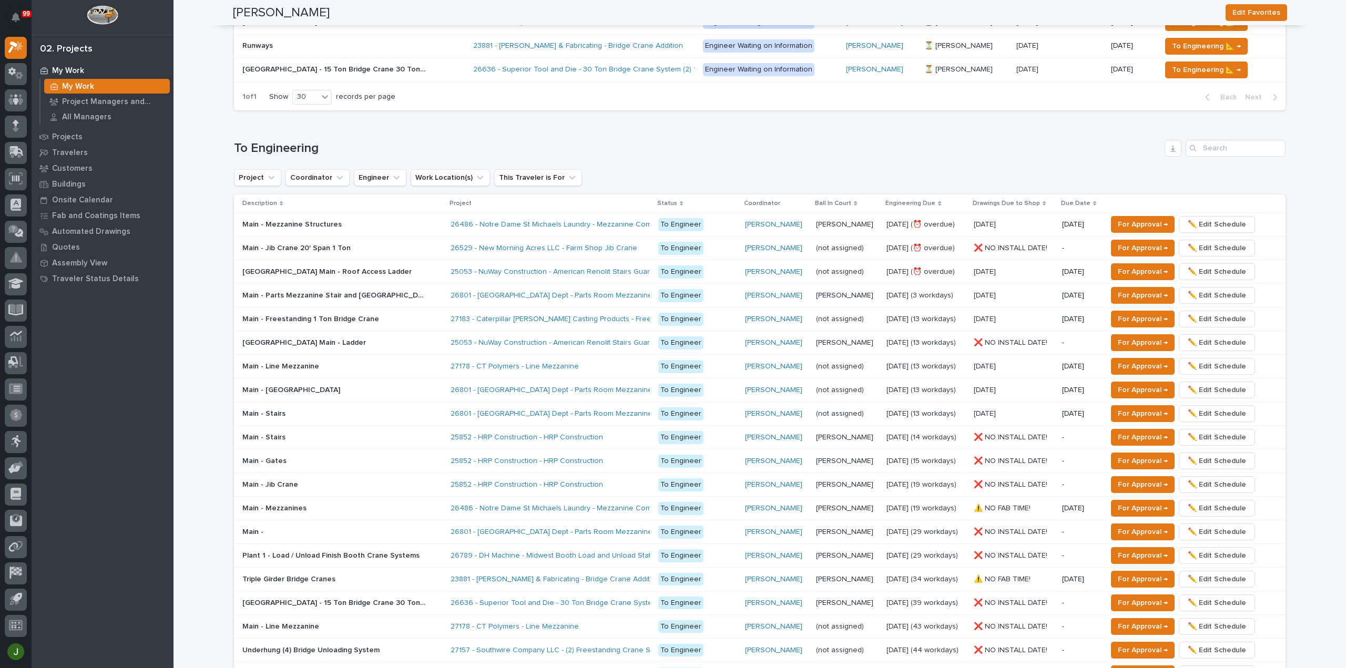
click at [273, 387] on p "Main - [GEOGRAPHIC_DATA]" at bounding box center [292, 389] width 100 height 11
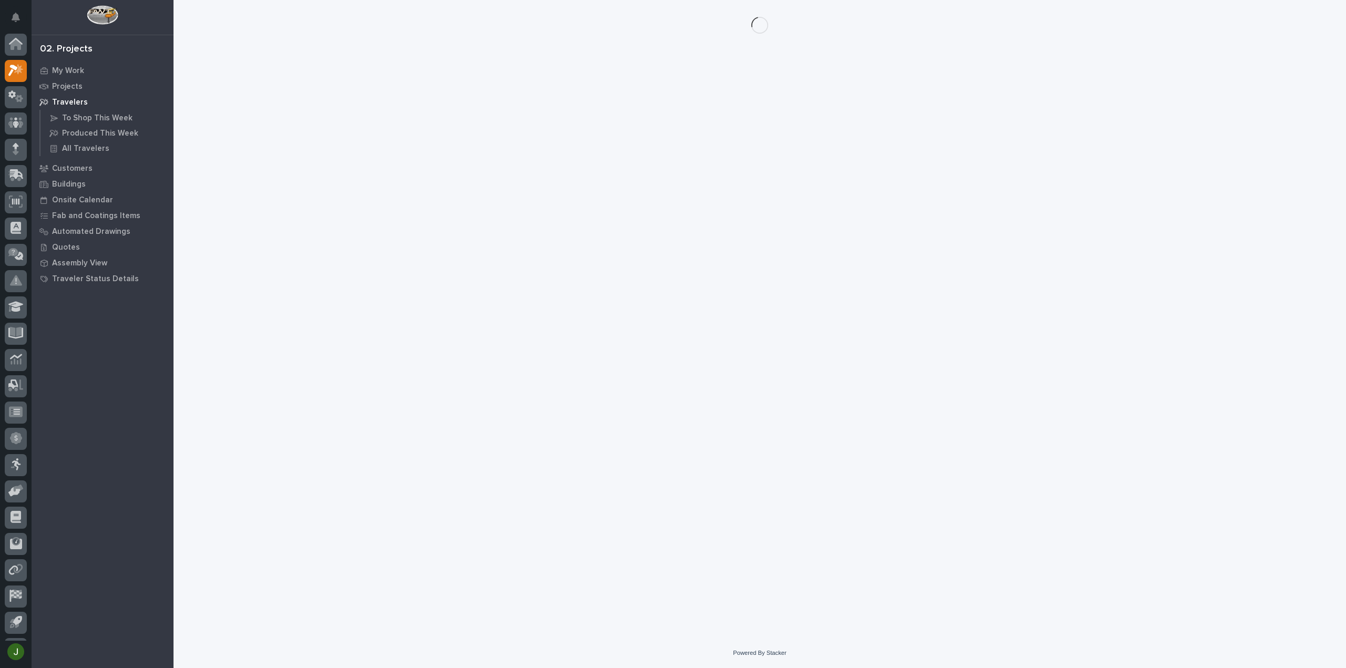
scroll to position [23, 0]
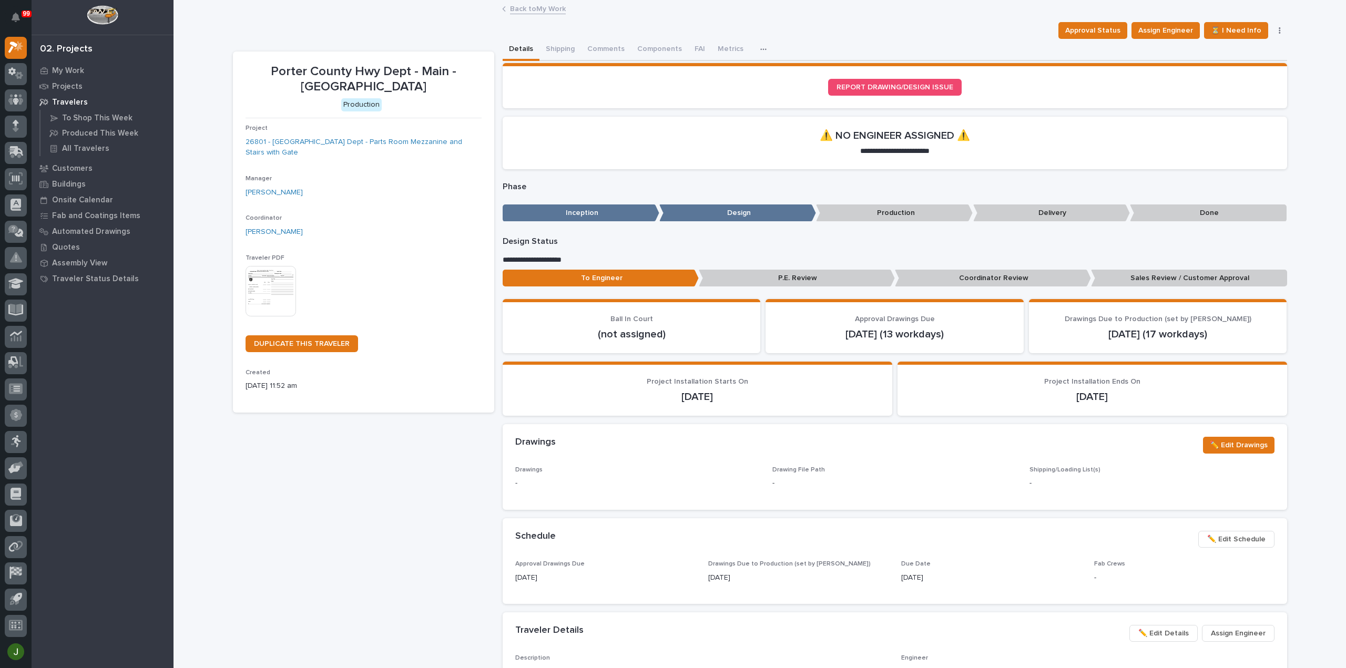
click at [264, 285] on img at bounding box center [271, 291] width 50 height 50
